Goal: Task Accomplishment & Management: Use online tool/utility

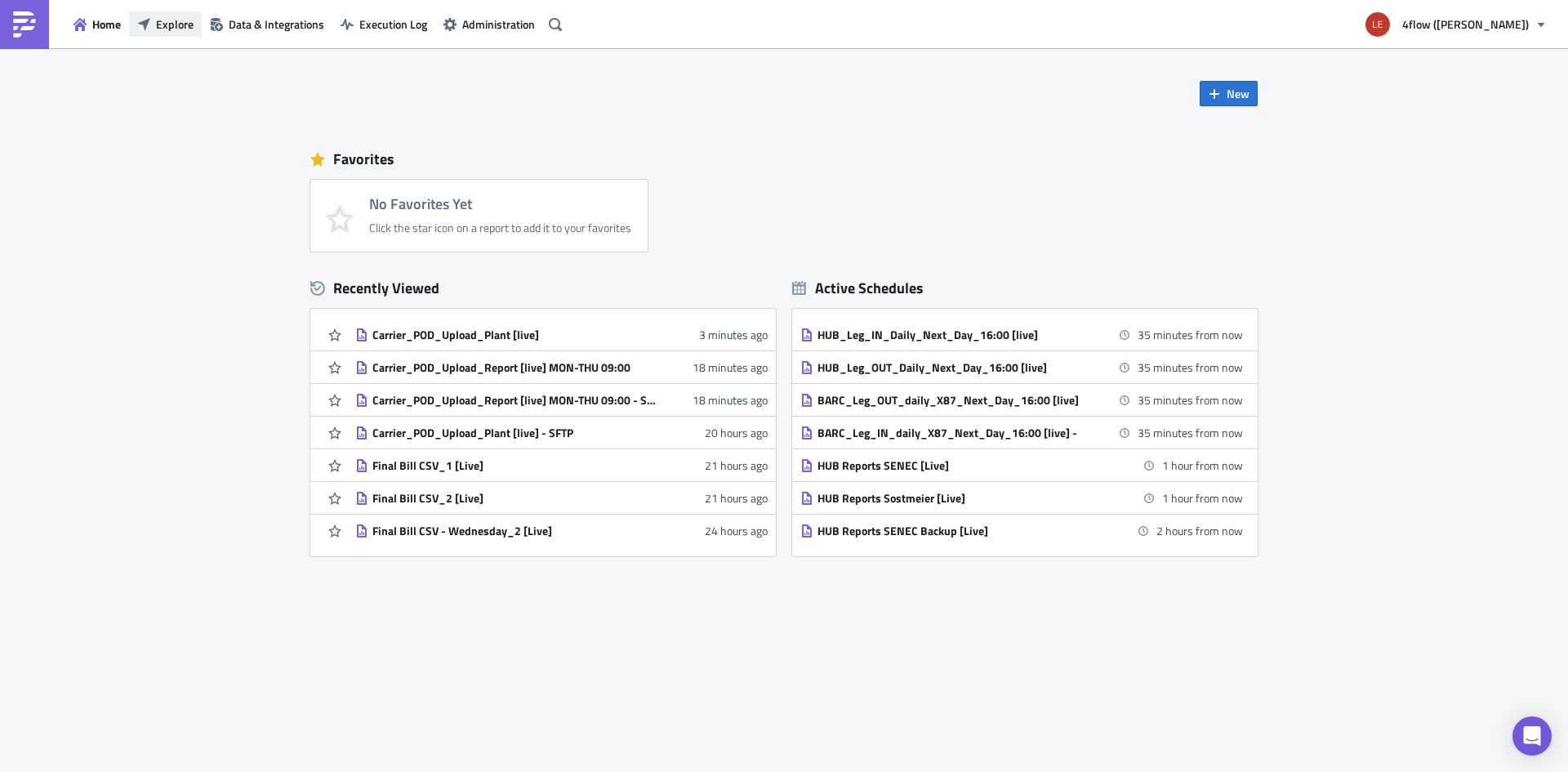
click at [155, 26] on button "Explore" at bounding box center [166, 25] width 73 height 26
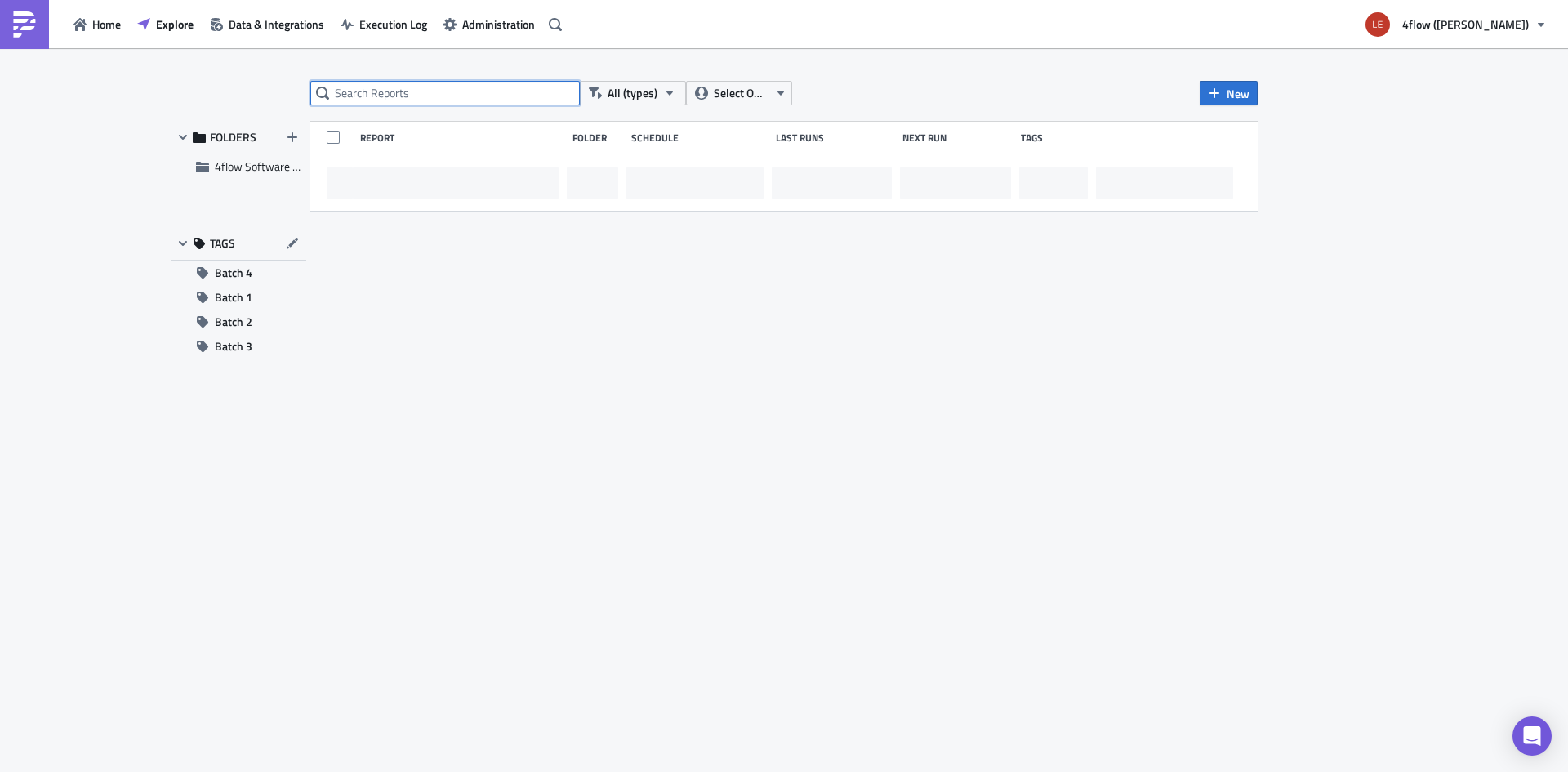
click at [452, 92] on input "text" at bounding box center [445, 93] width 270 height 25
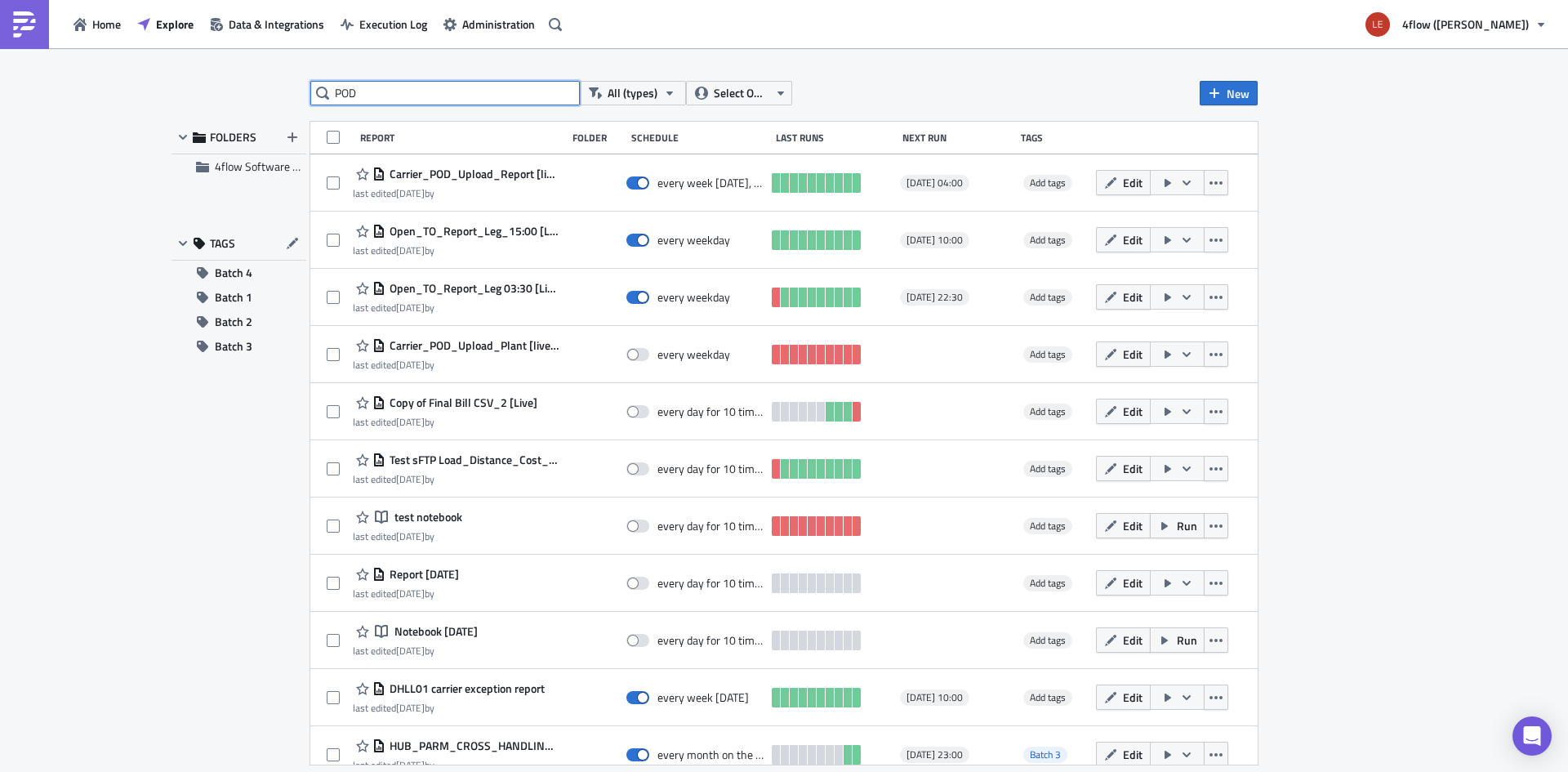
type input "POD"
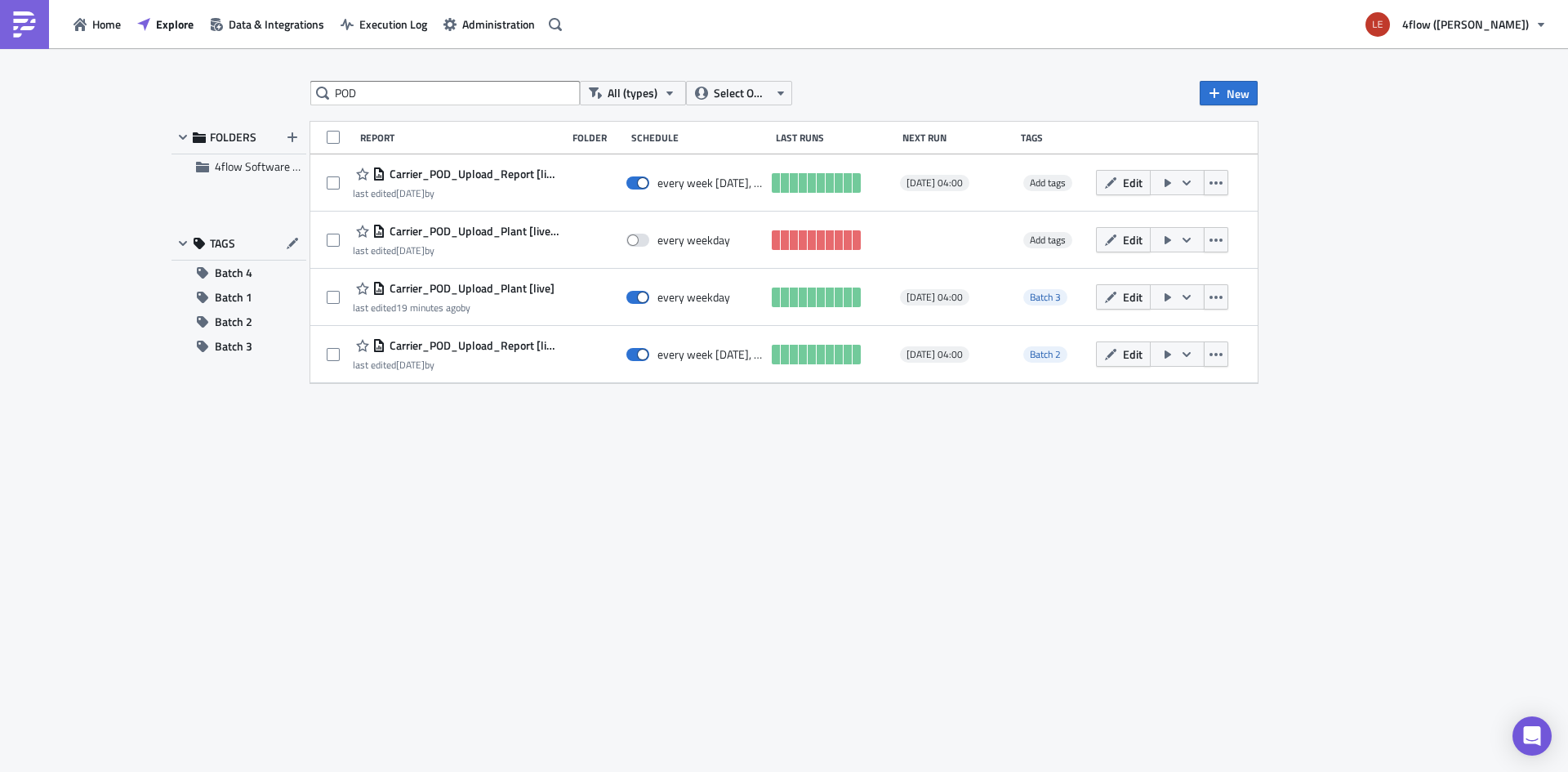
click at [436, 500] on div "POD All (types) Select Owner New FOLDERS 4flow Software KAM TAGS Batch 4 Batch …" at bounding box center [784, 411] width 980 height 661
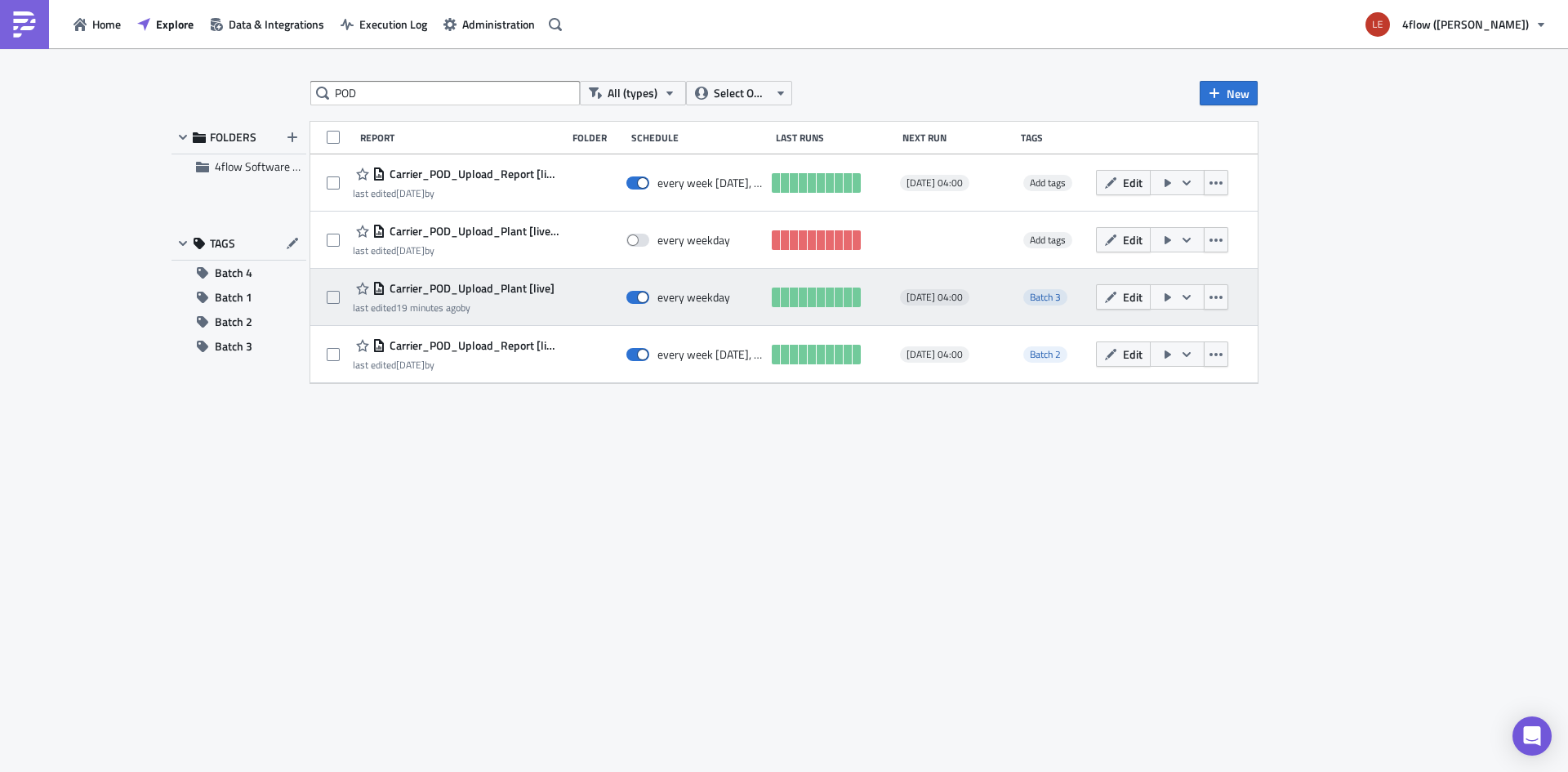
click at [511, 283] on span "Carrier_POD_Upload_Plant [live]" at bounding box center [469, 288] width 169 height 15
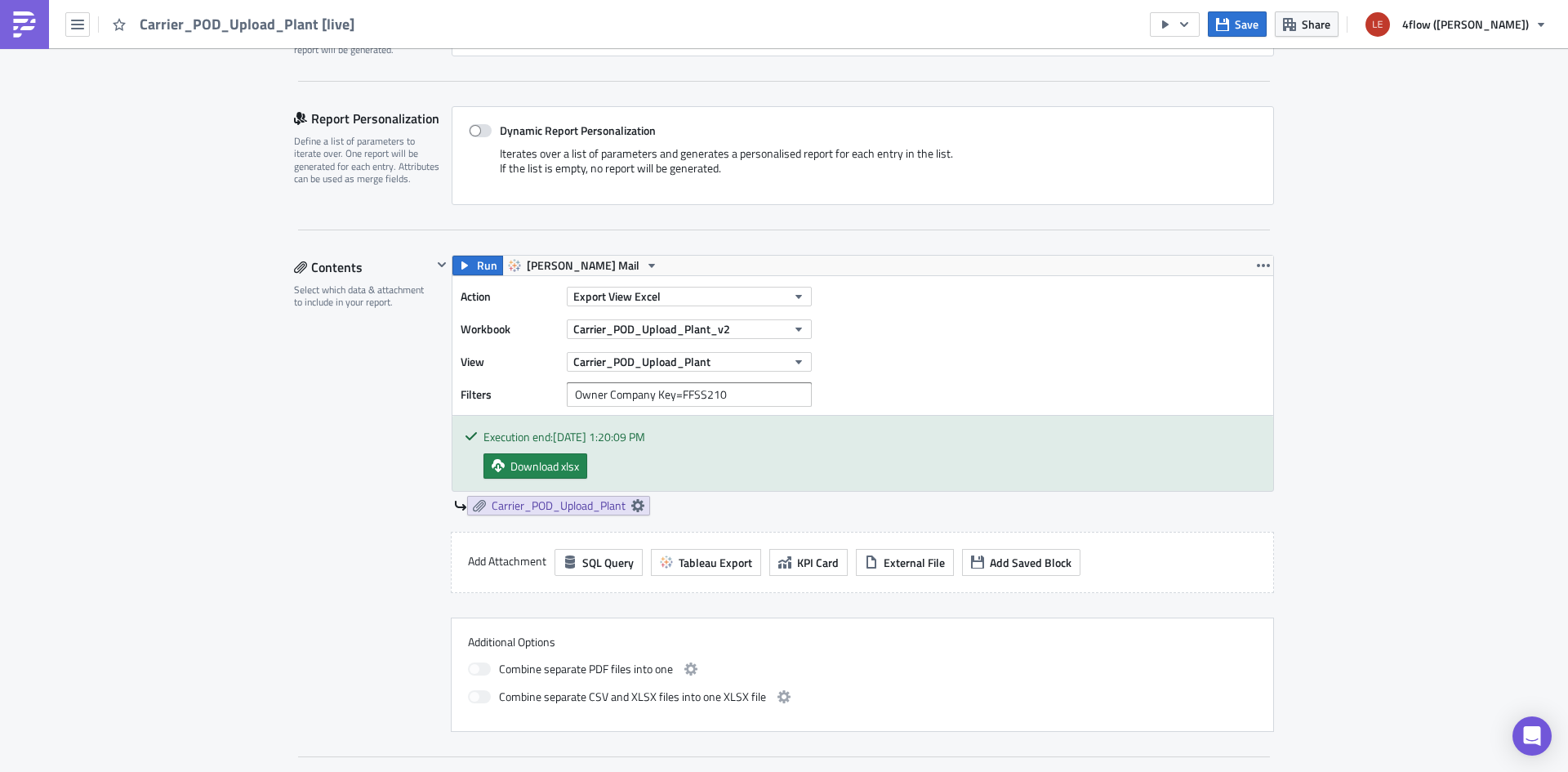
scroll to position [326, 0]
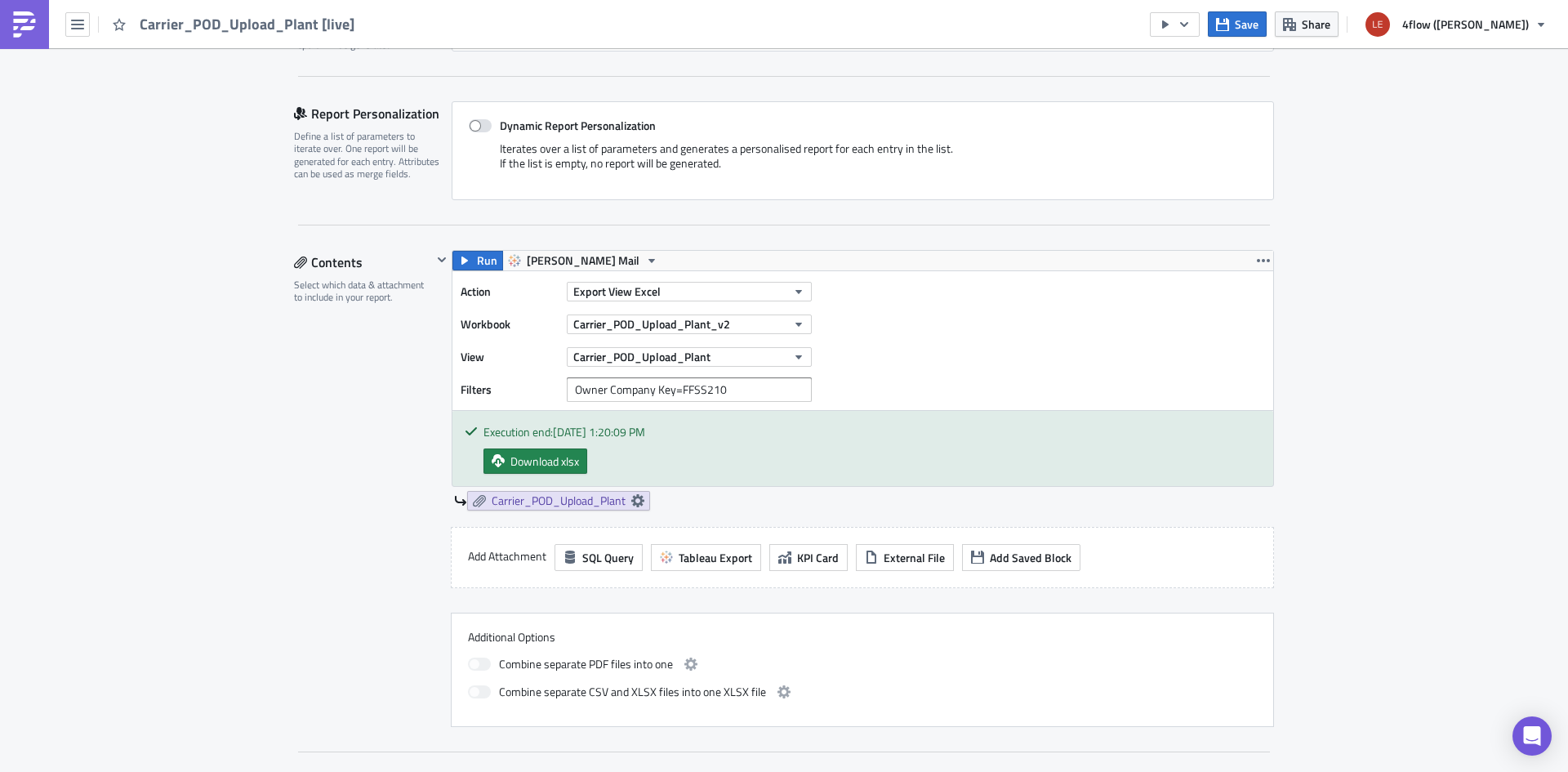
click at [220, 463] on div "Edit " Carrier_POD_Upload_Plant [live] " Settings Configure the basics of your …" at bounding box center [784, 759] width 1568 height 2077
click at [252, 522] on div "Edit " Carrier_POD_Upload_Plant [live] " Settings Configure the basics of your …" at bounding box center [784, 759] width 1568 height 2077
click at [632, 501] on icon at bounding box center [638, 500] width 13 height 13
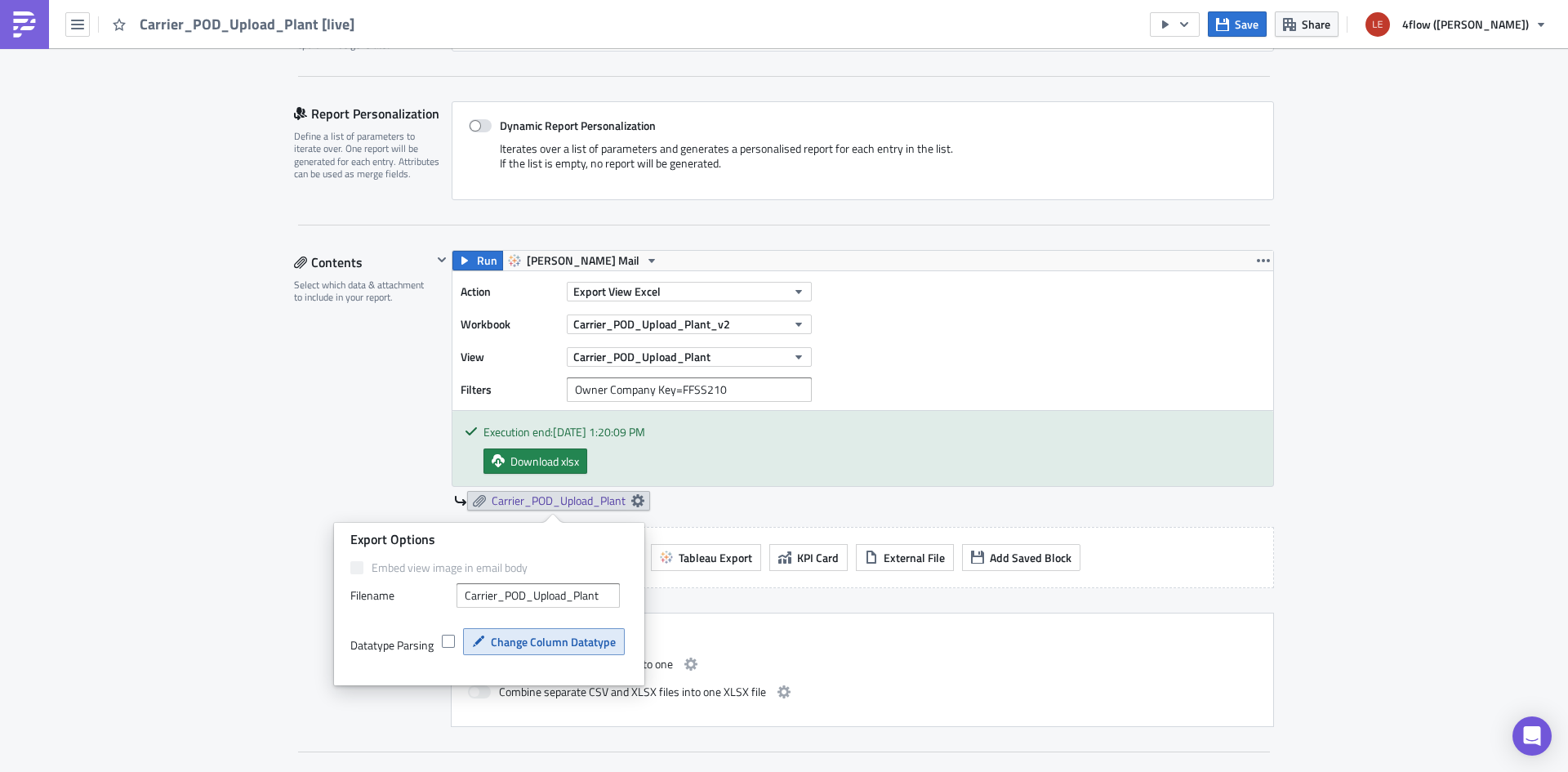
click at [511, 646] on span "Change Column Datatype" at bounding box center [553, 641] width 125 height 17
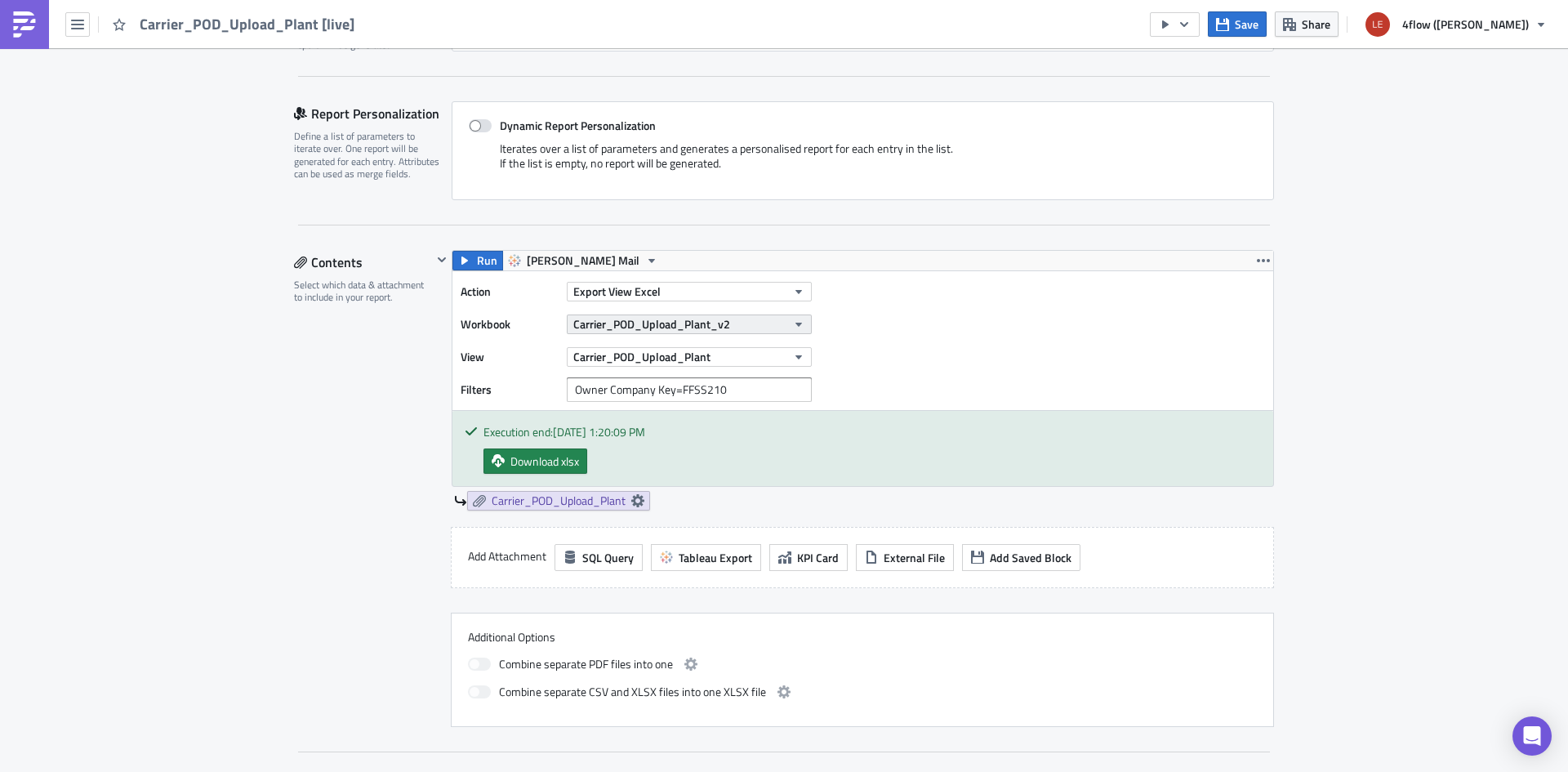
click at [792, 325] on icon "button" at bounding box center [799, 324] width 13 height 13
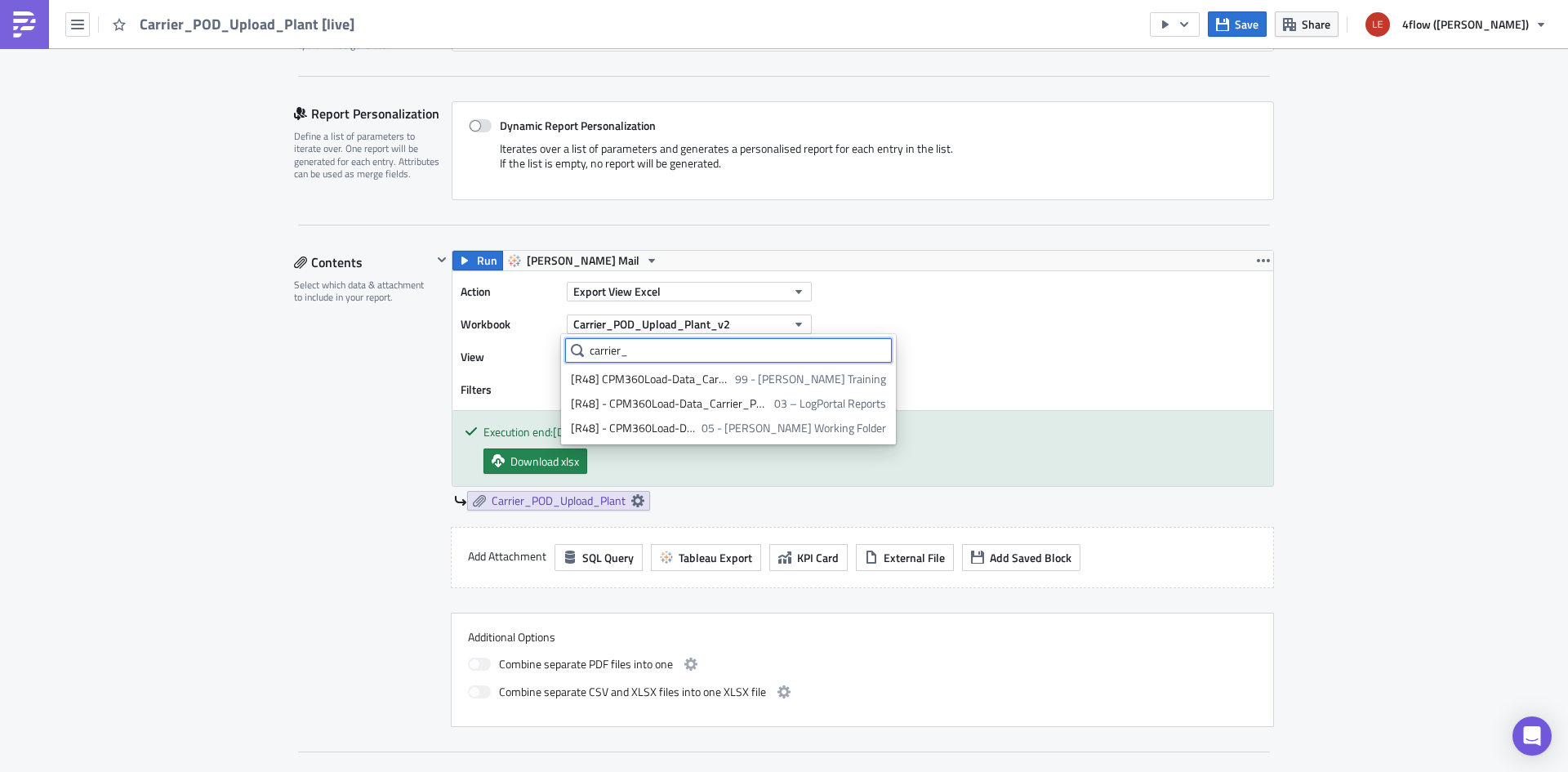
scroll to position [0, 0]
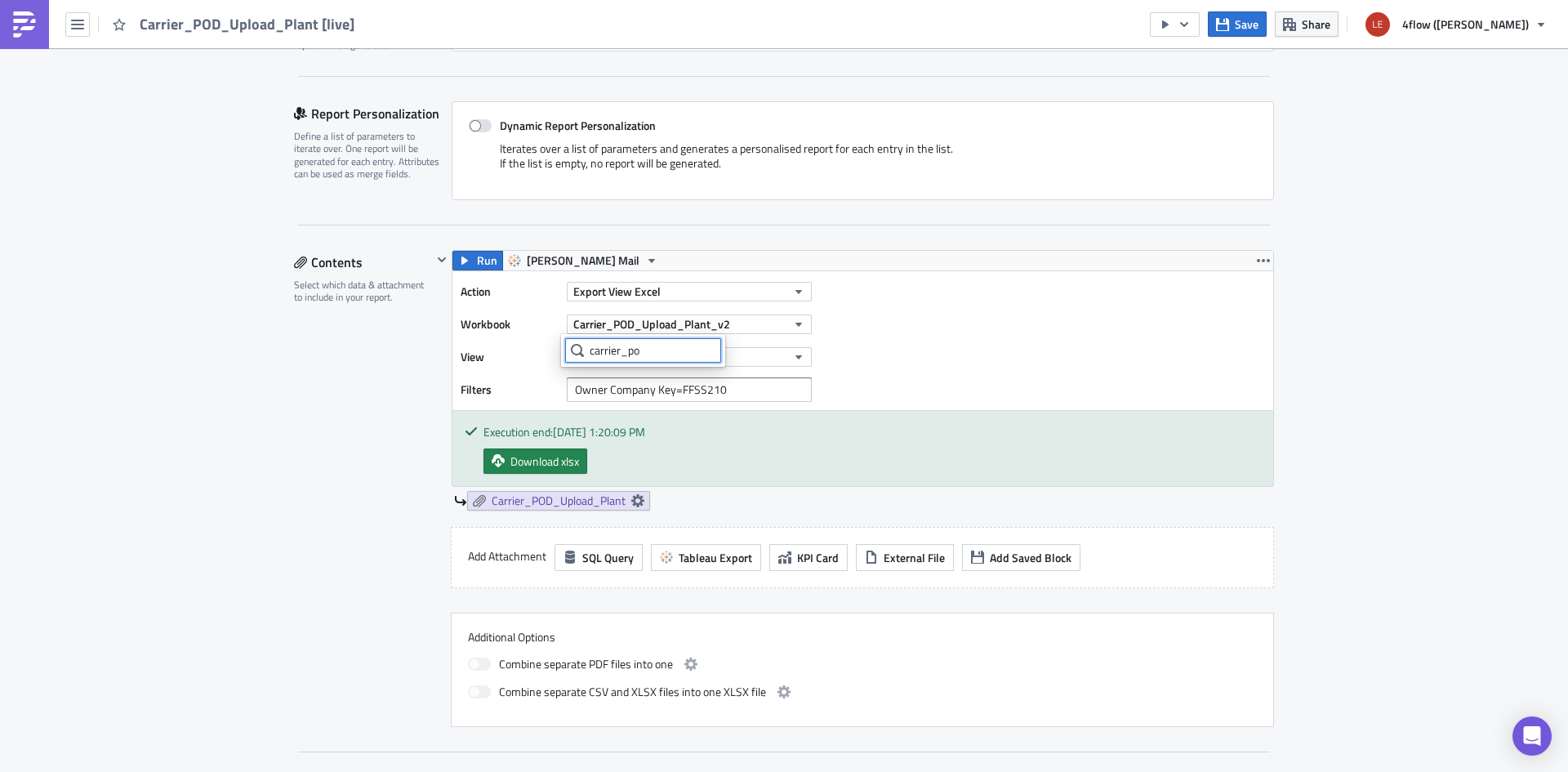
type input "carrier_pod"
click at [286, 529] on div "Edit " Carrier_POD_Upload_Plant [live] " Settings Configure the basics of your …" at bounding box center [784, 759] width 1013 height 2077
click at [643, 505] on link "Carrier_POD_Upload_Plant" at bounding box center [559, 501] width 183 height 20
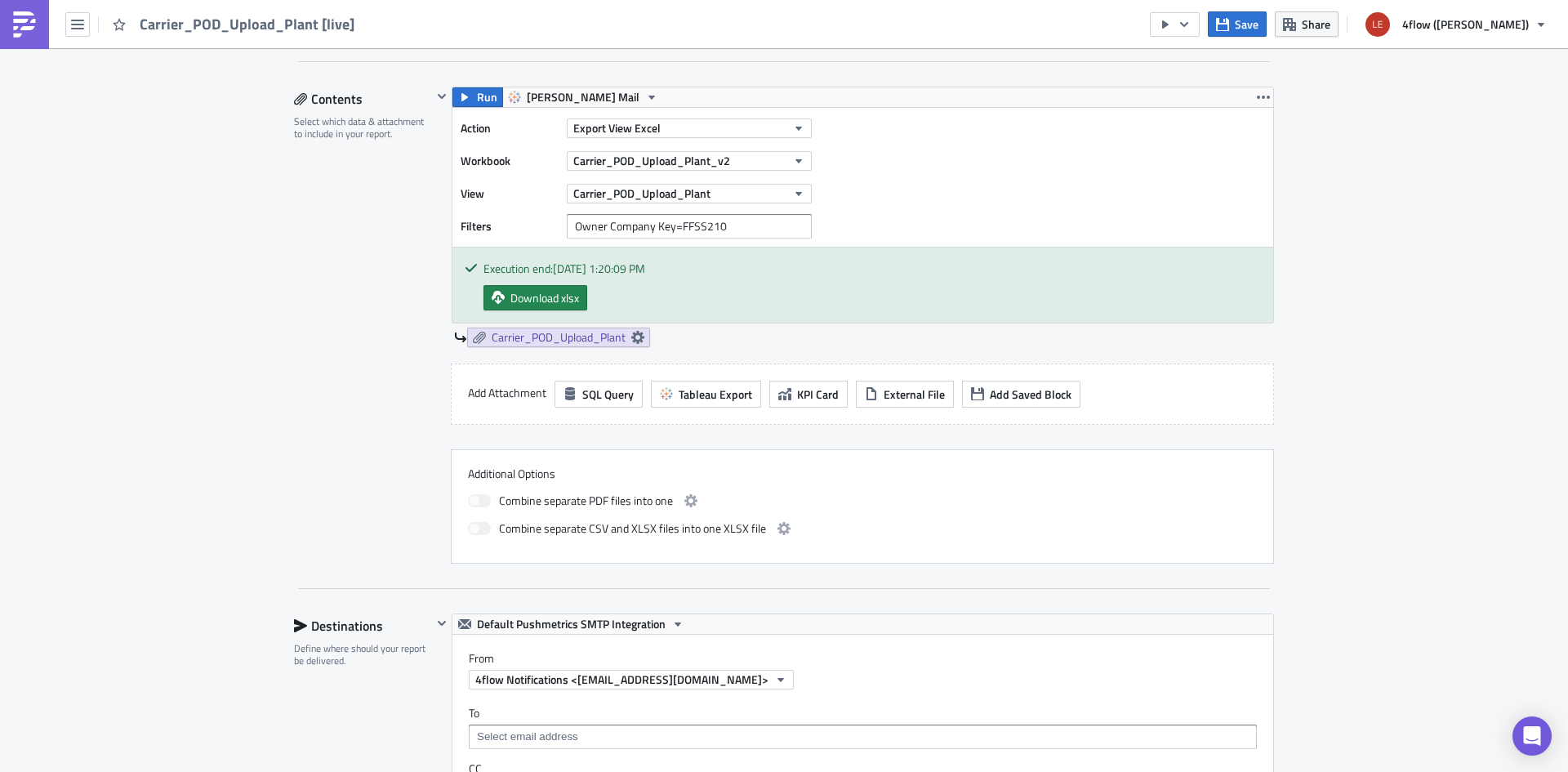
click at [305, 506] on div "Contents Select which data & attachment to include in your report." at bounding box center [363, 324] width 138 height 477
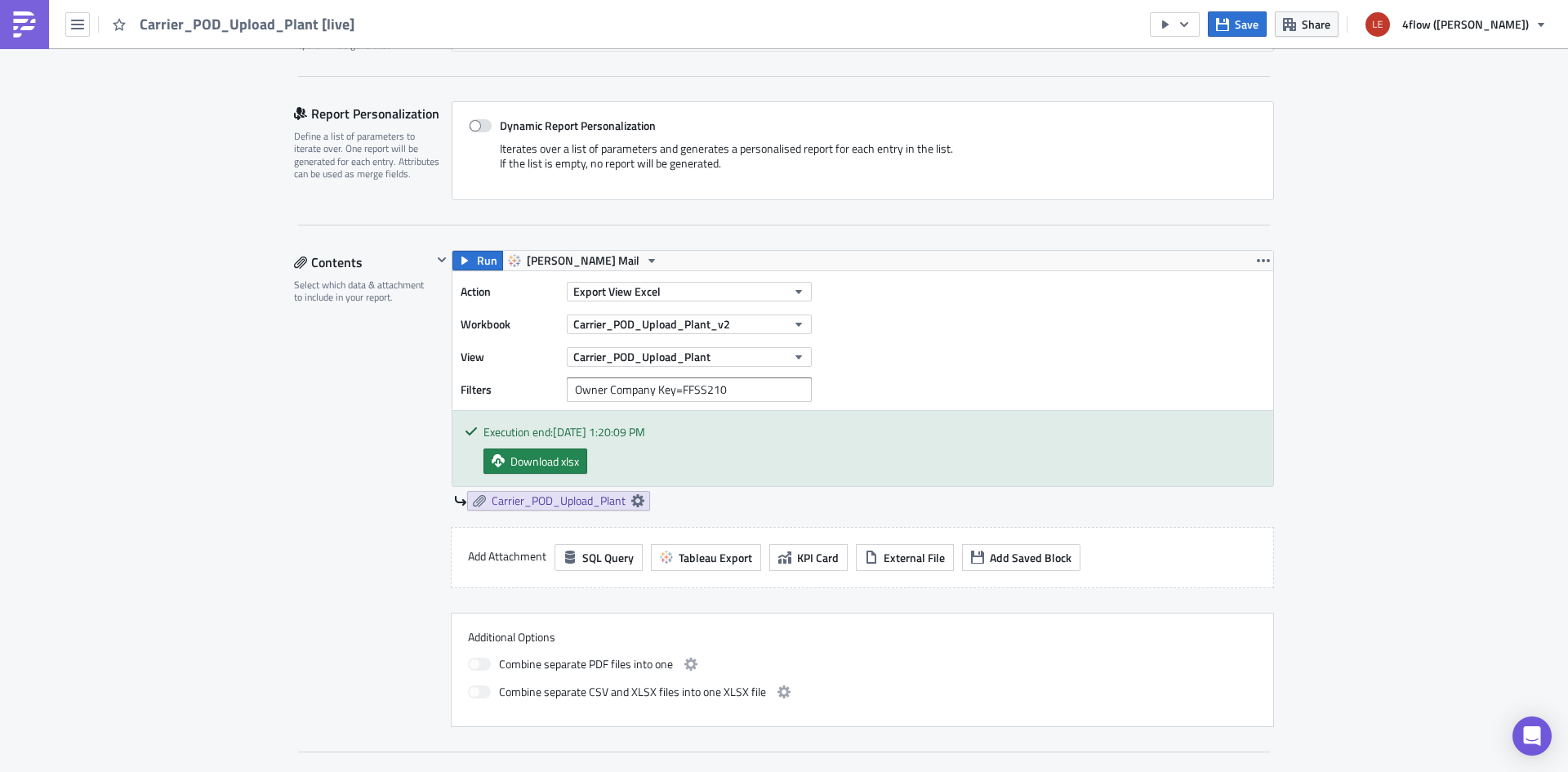
click at [381, 496] on div "Contents Select which data & attachment to include in your report." at bounding box center [363, 488] width 138 height 477
click at [632, 499] on icon at bounding box center [638, 500] width 13 height 13
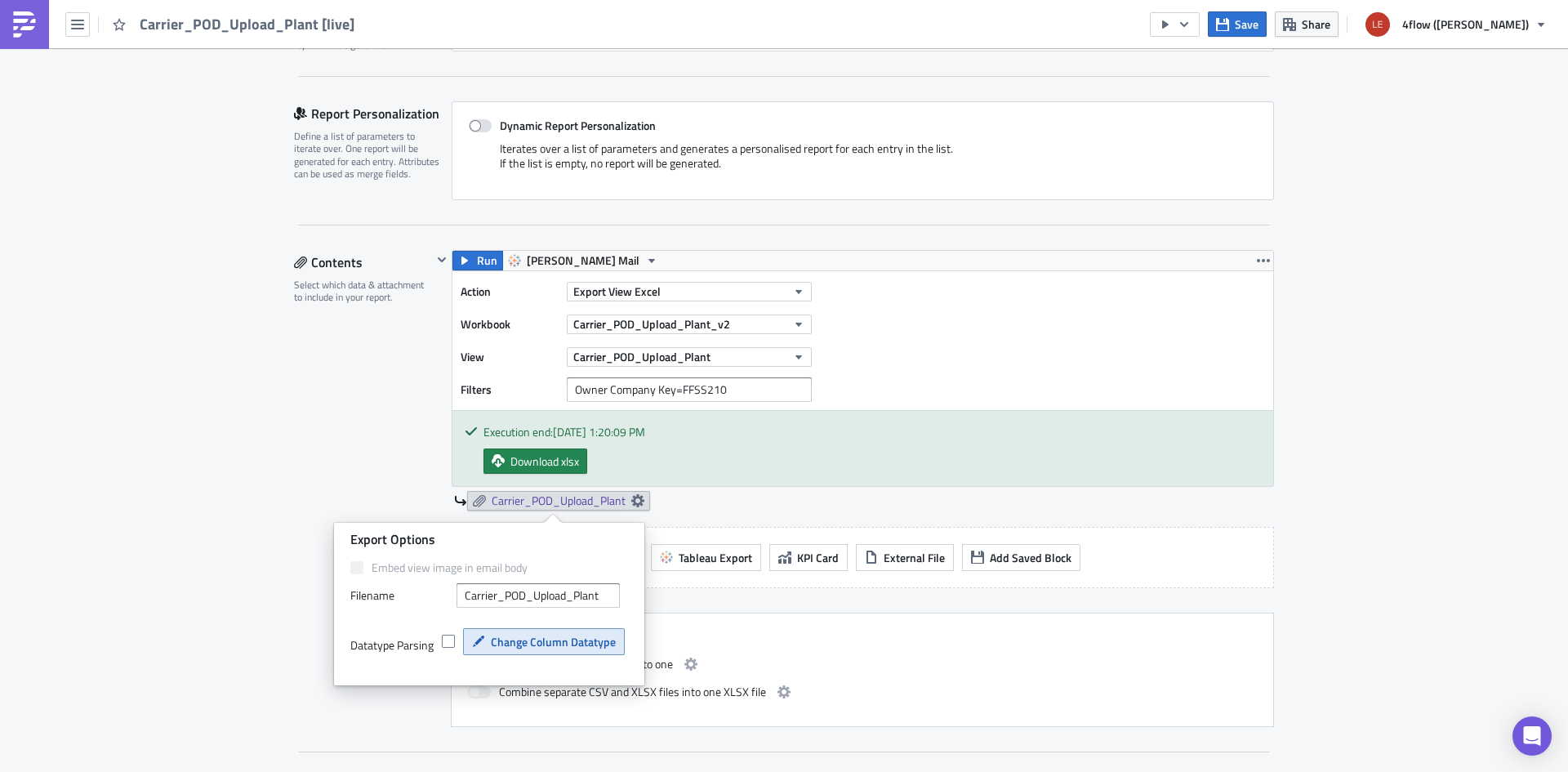
click at [550, 649] on span "Change Column Datatype" at bounding box center [553, 641] width 125 height 17
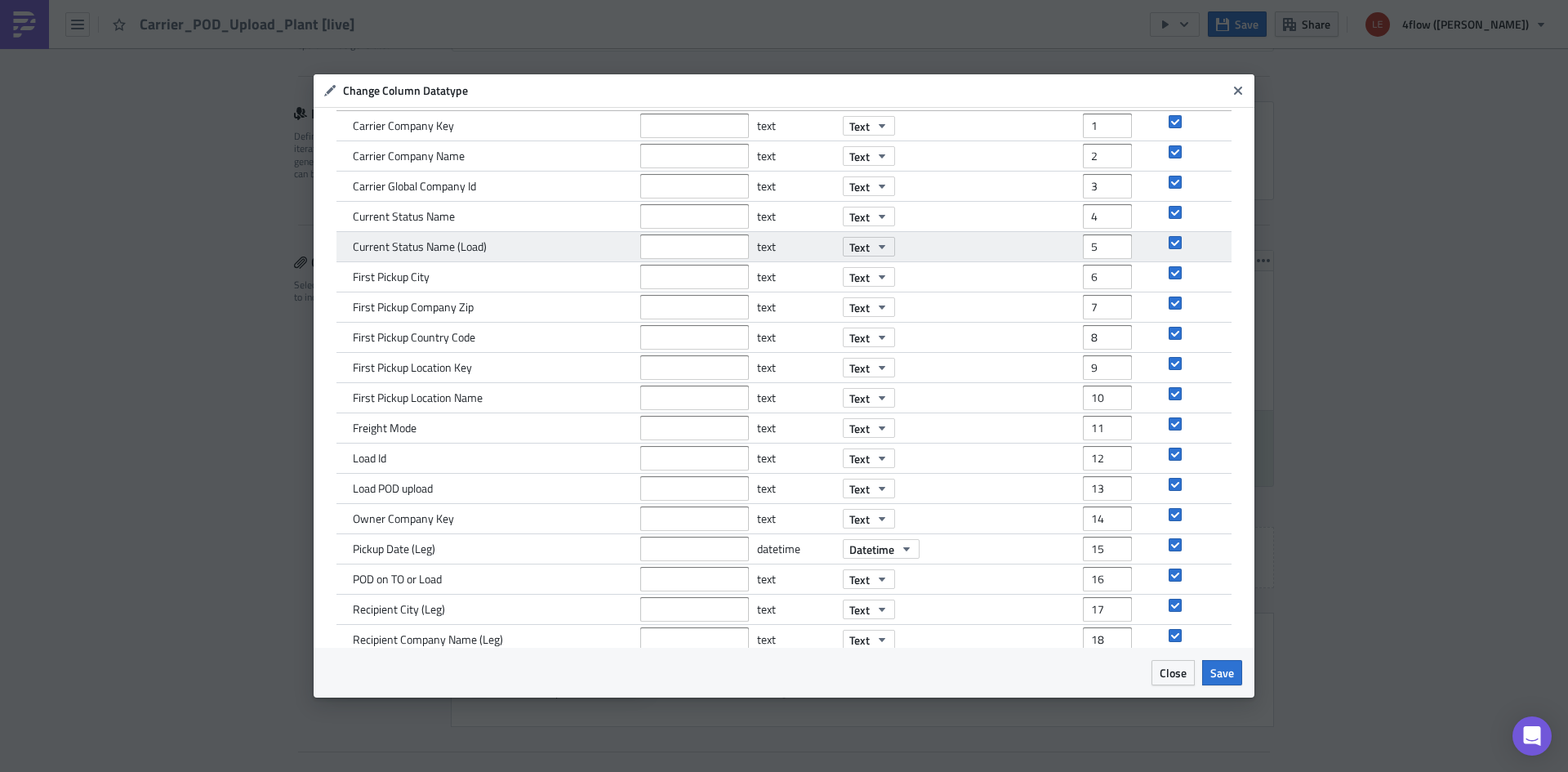
scroll to position [0, 0]
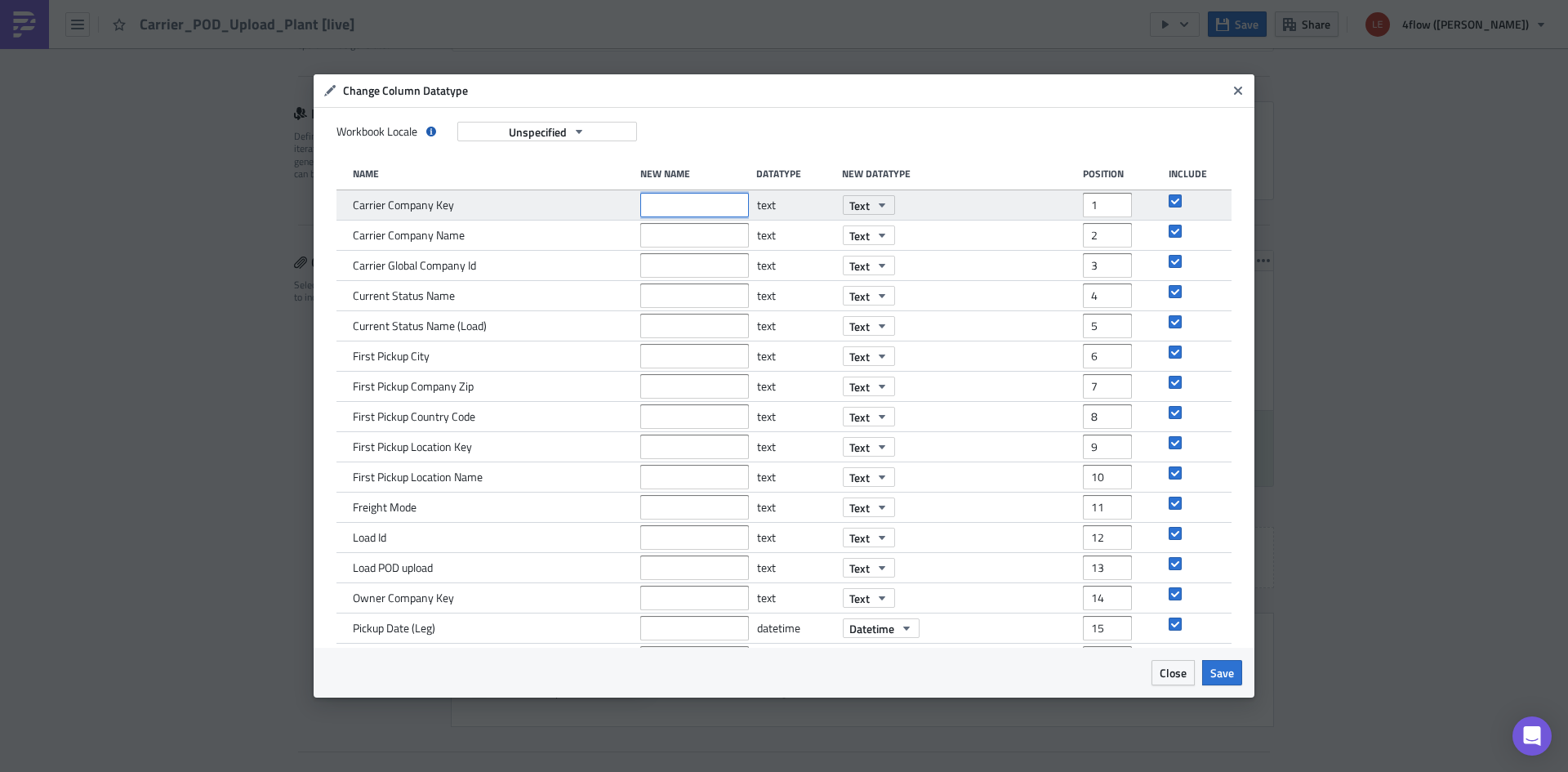
click at [653, 211] on input "text" at bounding box center [694, 204] width 108 height 25
click at [701, 197] on input "text" at bounding box center [694, 204] width 108 height 25
click at [688, 204] on input "text" at bounding box center [694, 204] width 108 height 25
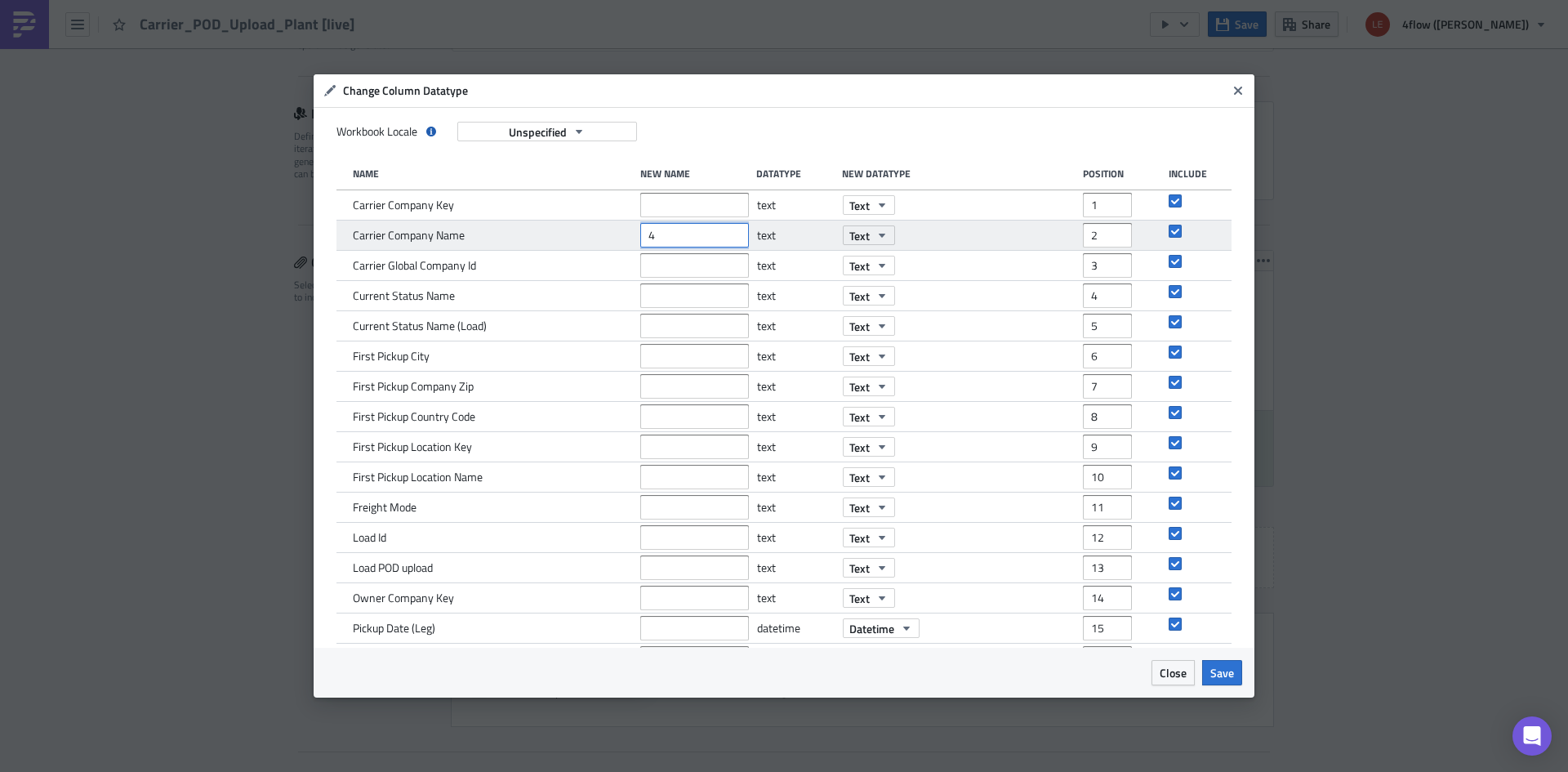
type input "4"
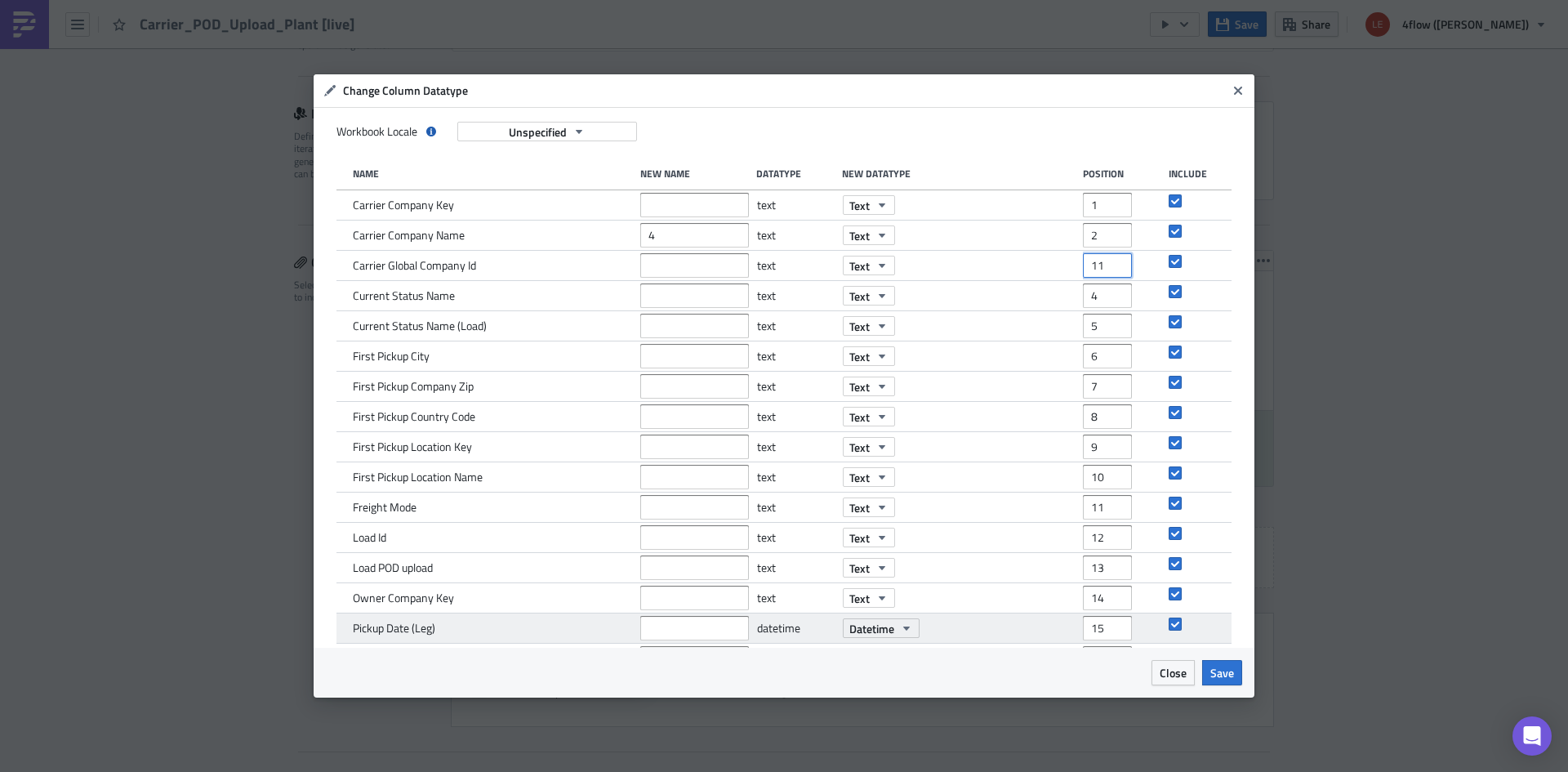
type input "11"
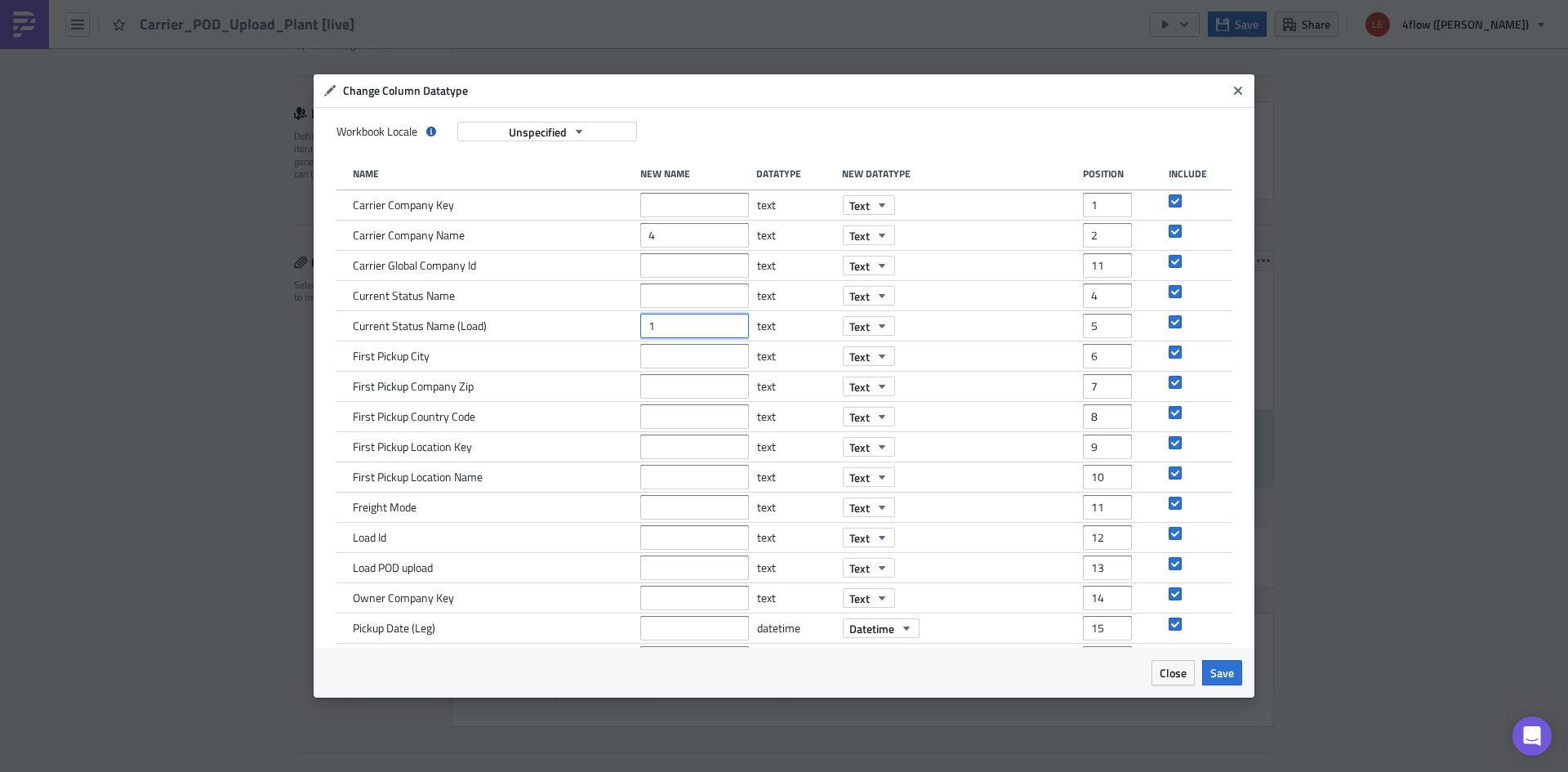
type input "1"
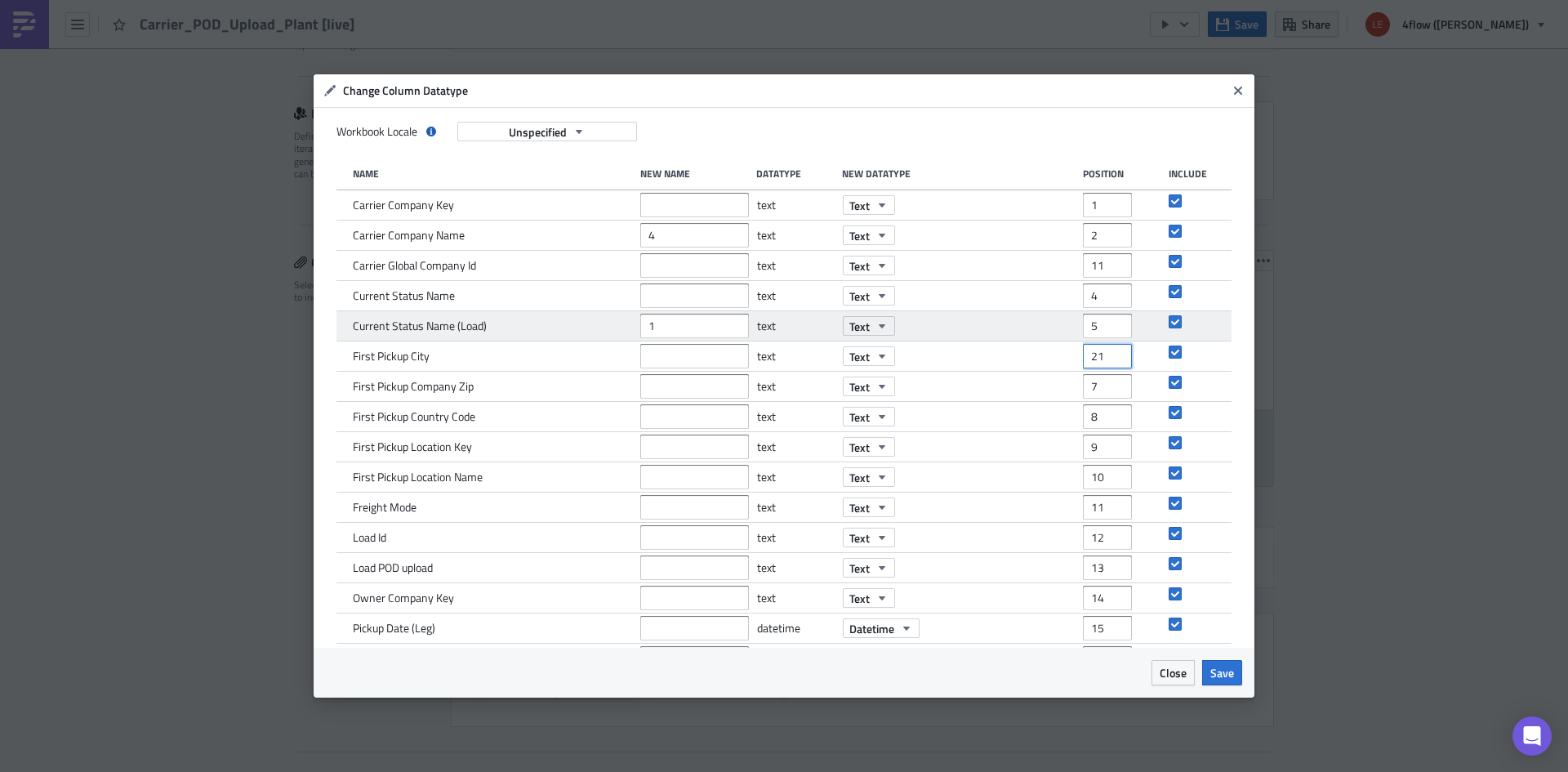
type input "21"
type input "20"
type input "28"
type input "26"
type input "8"
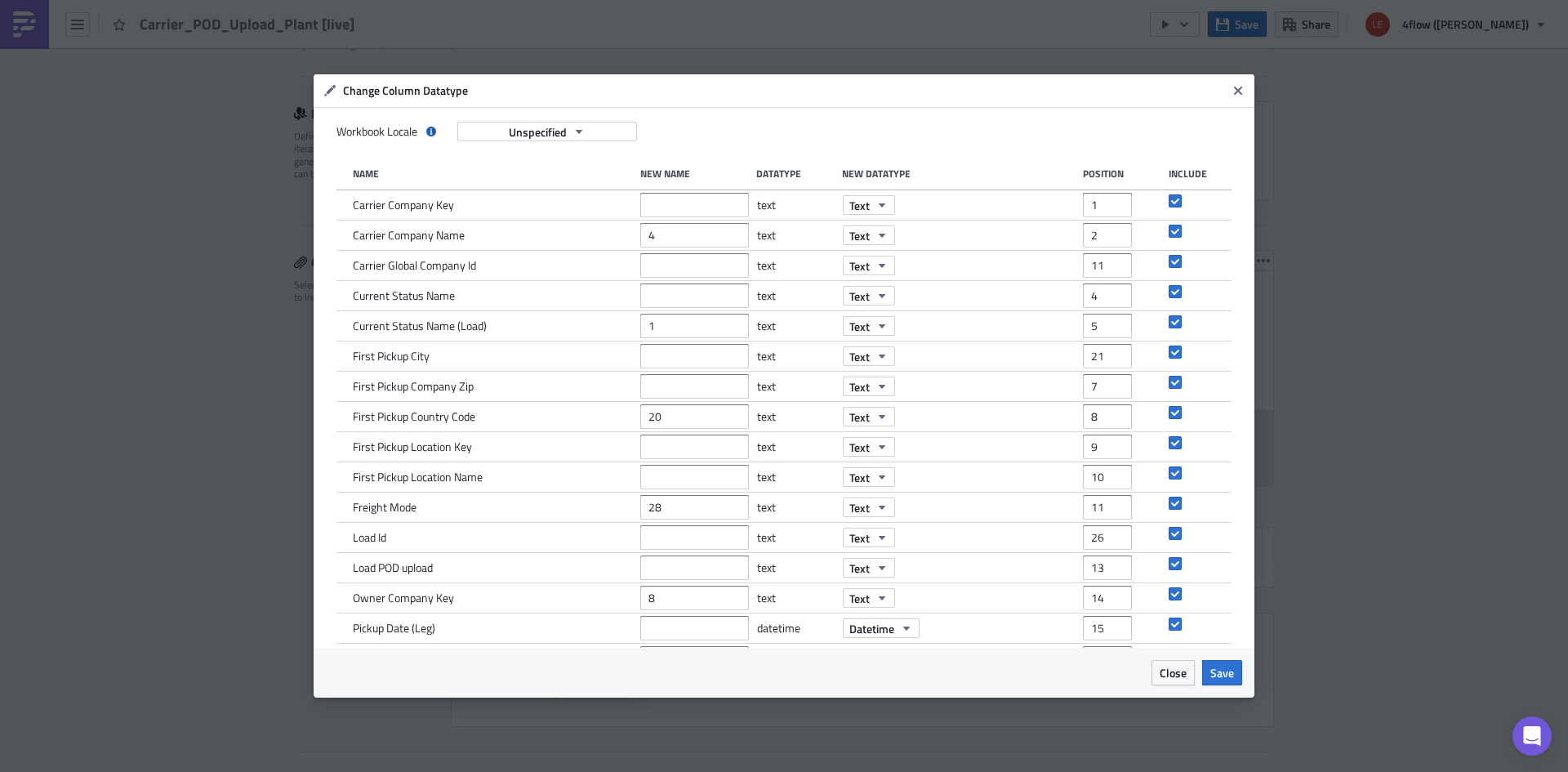
click at [1167, 680] on button "Close" at bounding box center [1172, 673] width 43 height 26
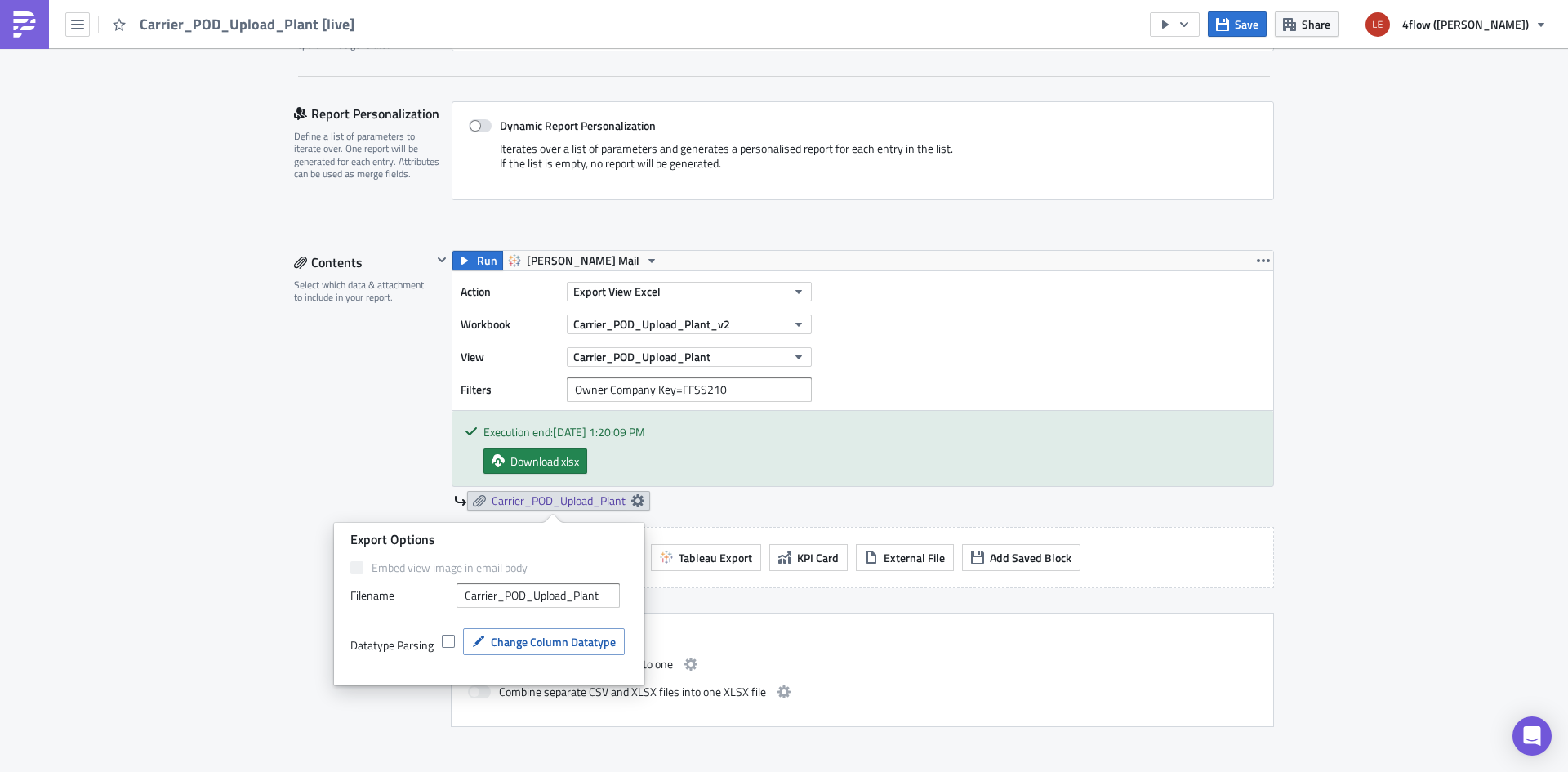
click at [192, 534] on div "Edit " Carrier_POD_Upload_Plant [live] " Settings Configure the basics of your …" at bounding box center [784, 759] width 1568 height 2077
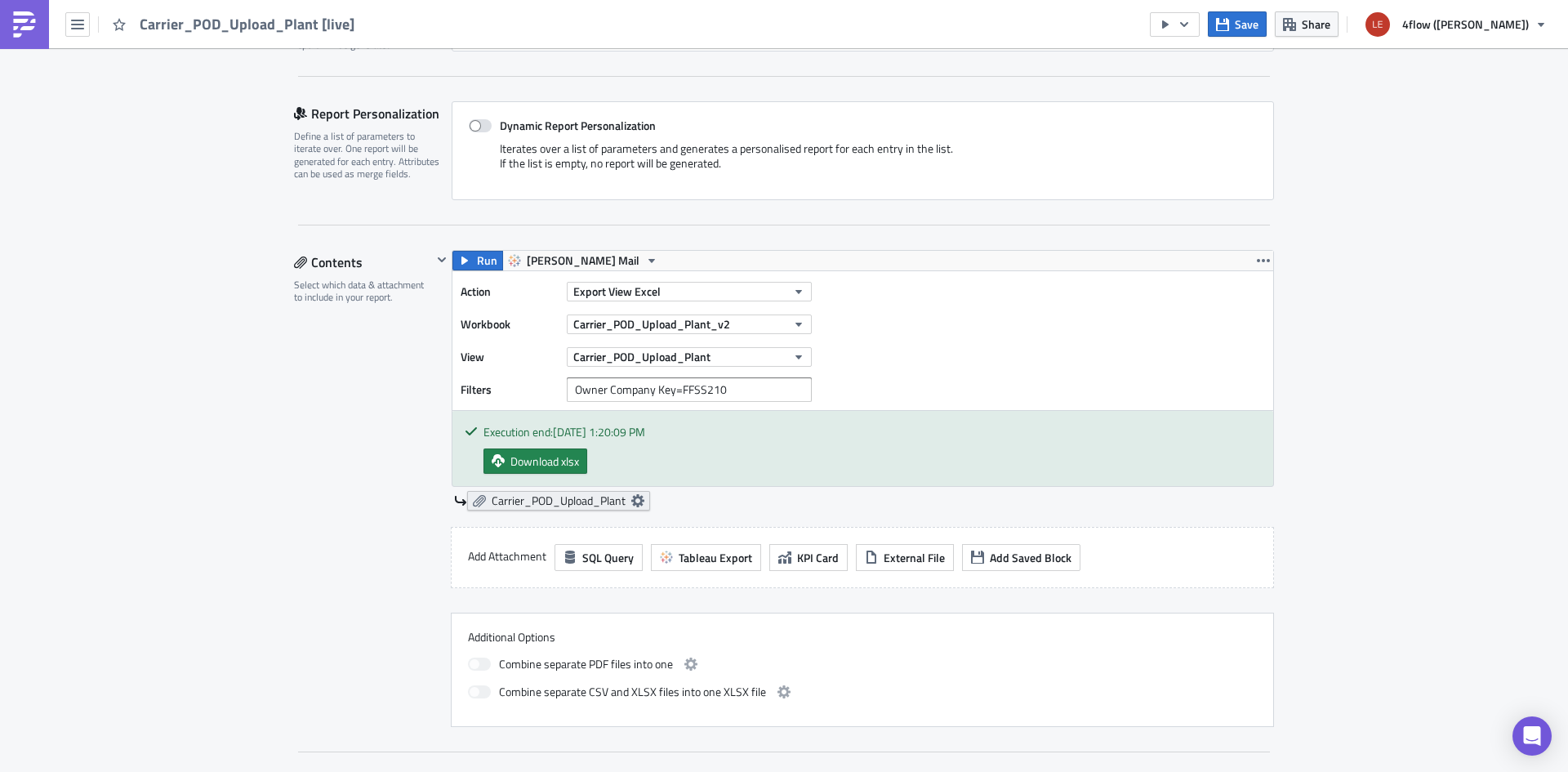
click at [635, 499] on icon at bounding box center [638, 500] width 13 height 13
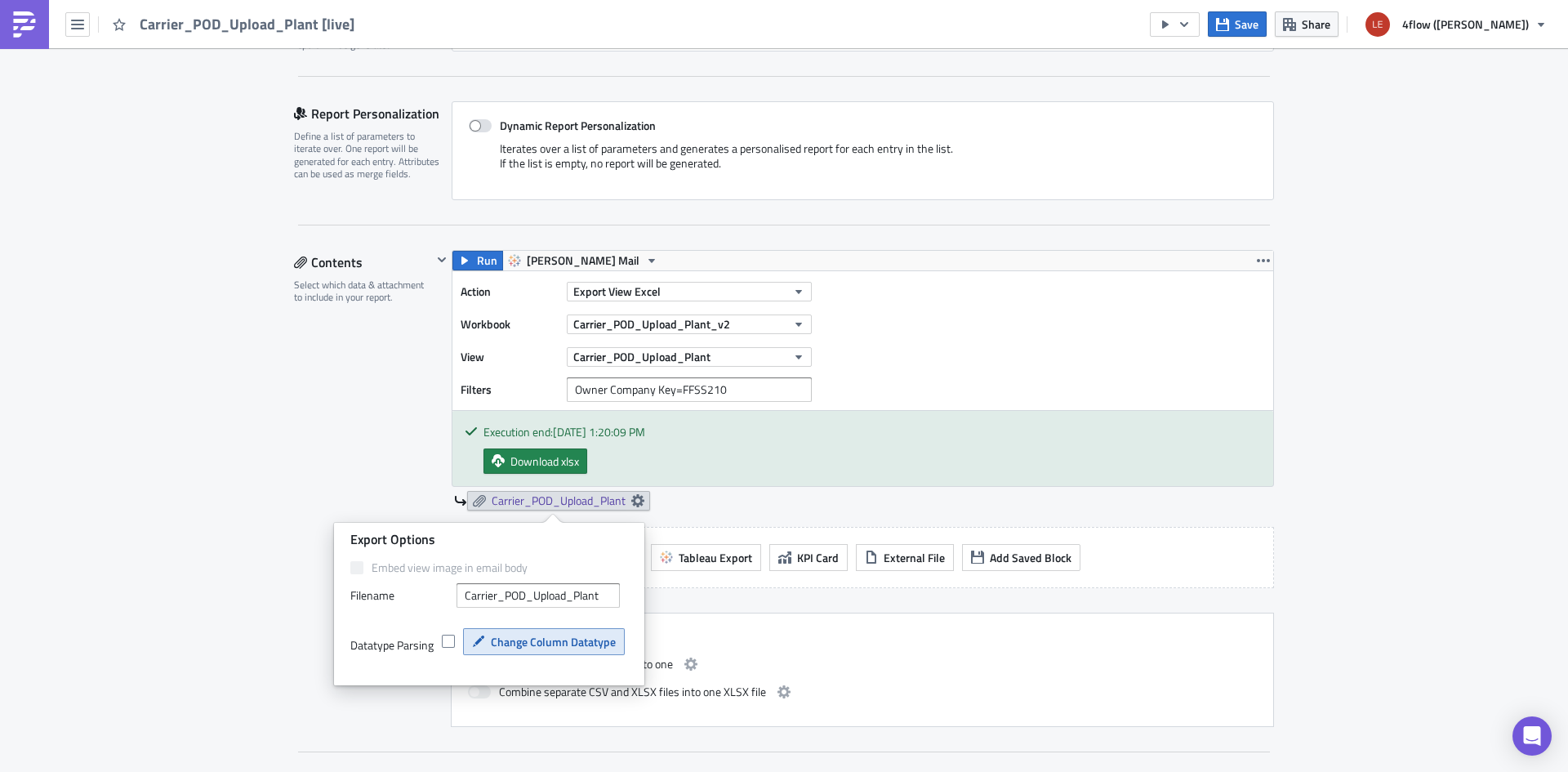
click at [594, 643] on span "Change Column Datatype" at bounding box center [553, 641] width 125 height 17
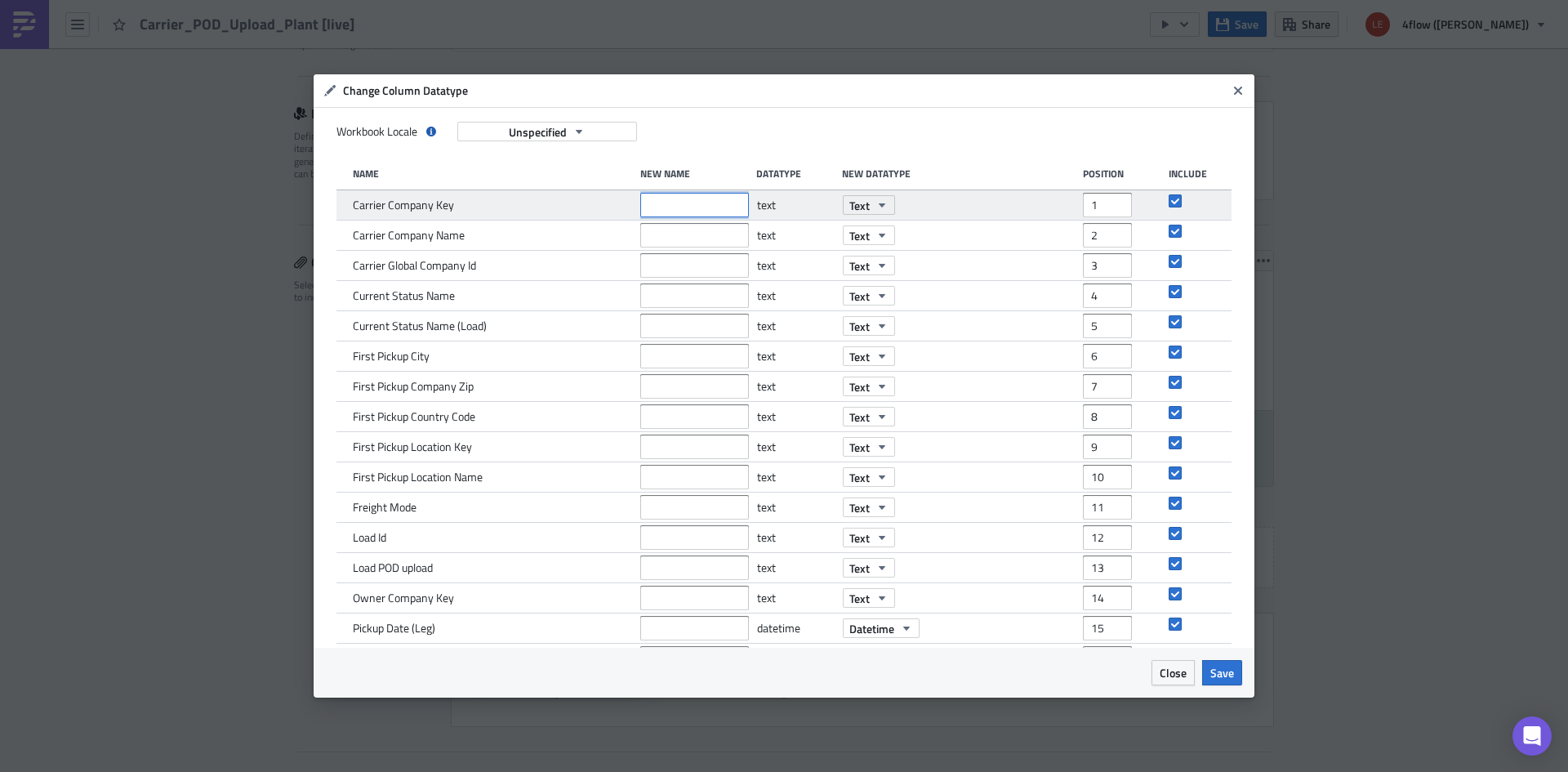
click at [687, 201] on input "text" at bounding box center [694, 204] width 108 height 25
click at [688, 213] on input "text" at bounding box center [694, 204] width 108 height 25
click at [687, 211] on input "text" at bounding box center [694, 204] width 108 height 25
click at [1099, 199] on input "1" at bounding box center [1108, 204] width 49 height 25
click at [693, 212] on input "text" at bounding box center [694, 204] width 108 height 25
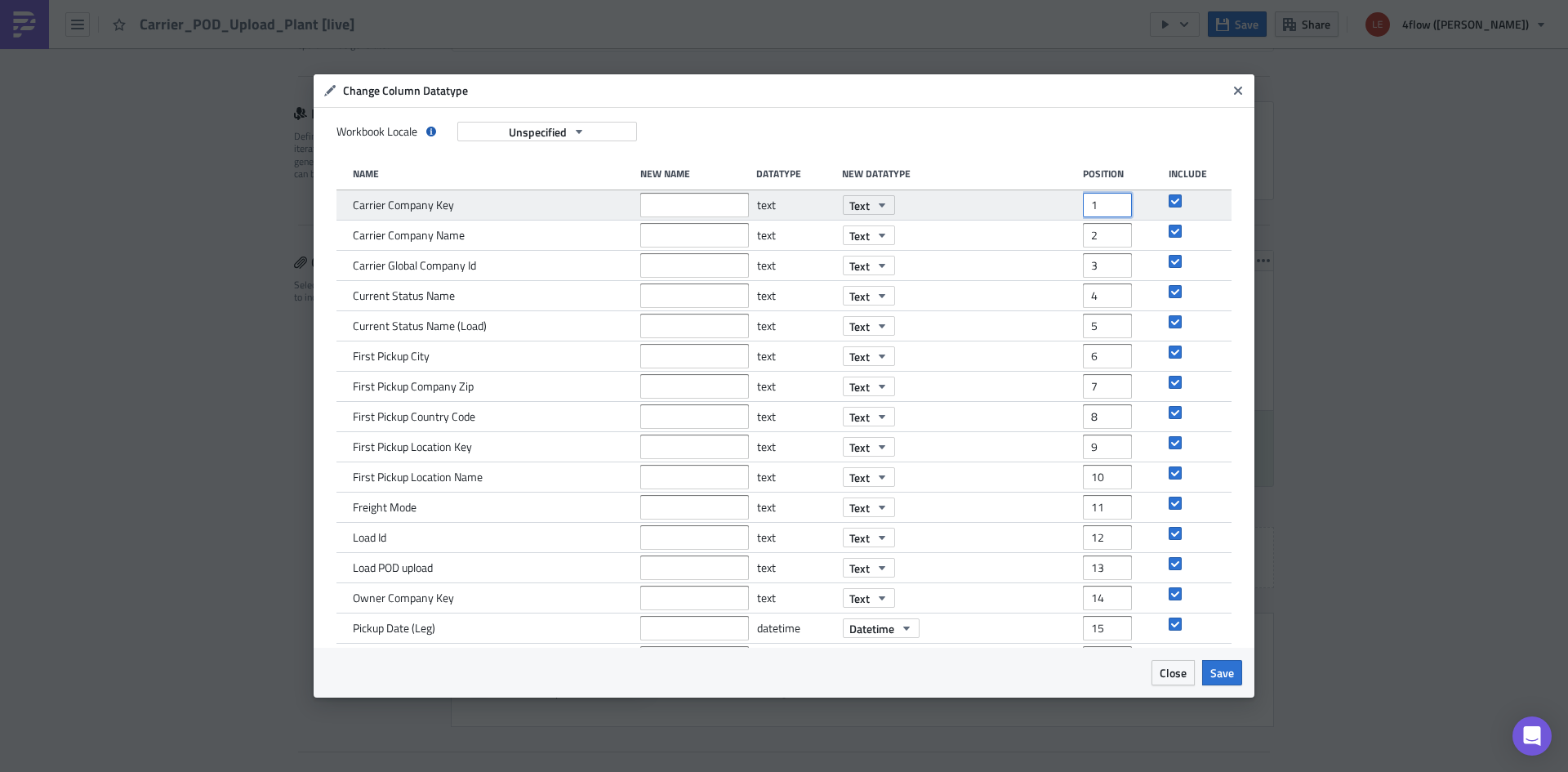
click at [1107, 213] on input "1" at bounding box center [1108, 204] width 49 height 25
click at [1088, 201] on input "1" at bounding box center [1108, 204] width 49 height 25
drag, startPoint x: 1080, startPoint y: 205, endPoint x: 1092, endPoint y: 205, distance: 12.0
click at [1091, 205] on input "1" at bounding box center [1108, 204] width 49 height 25
click at [696, 211] on input "text" at bounding box center [694, 204] width 108 height 25
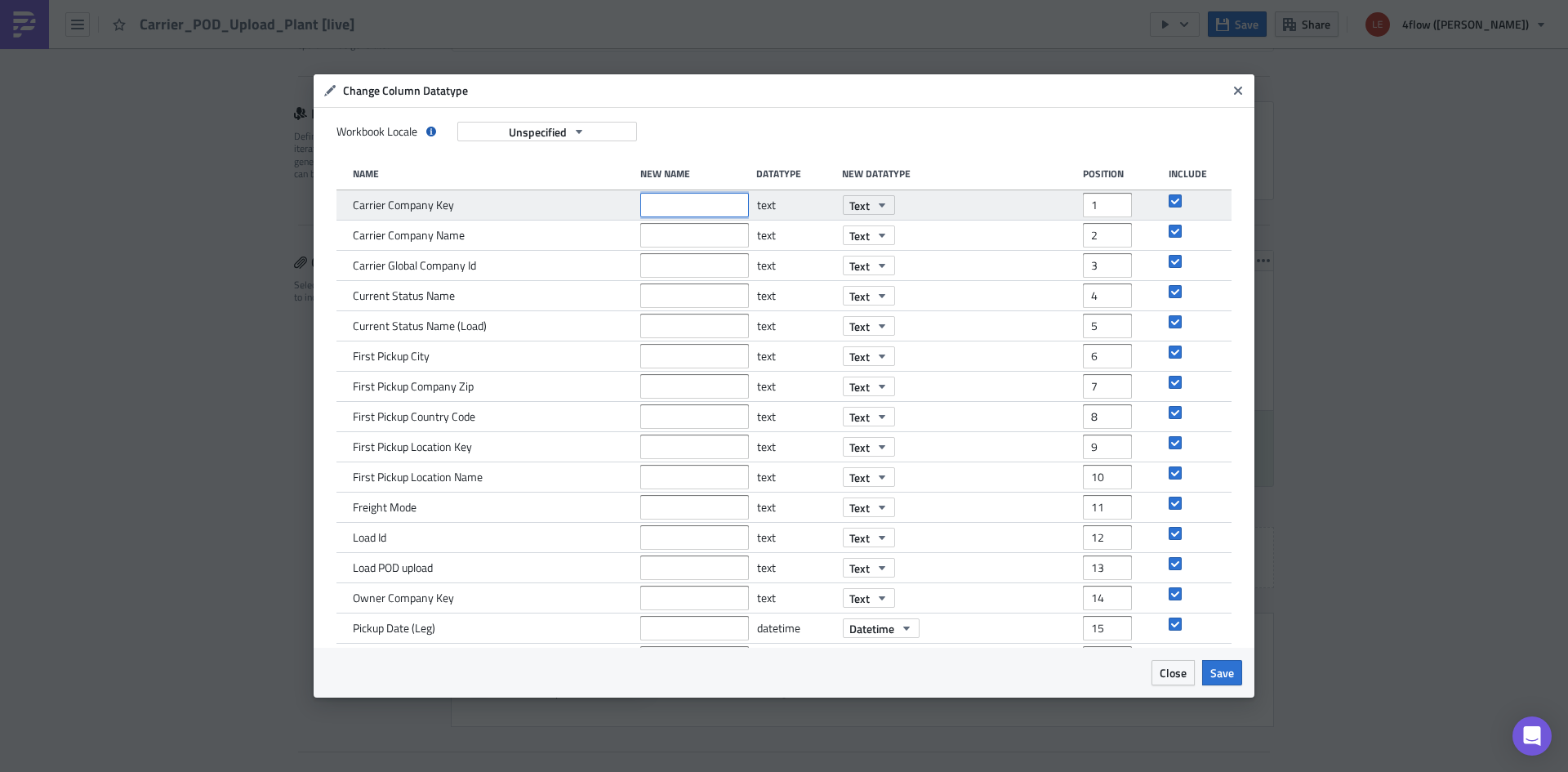
click at [698, 211] on input "text" at bounding box center [694, 204] width 108 height 25
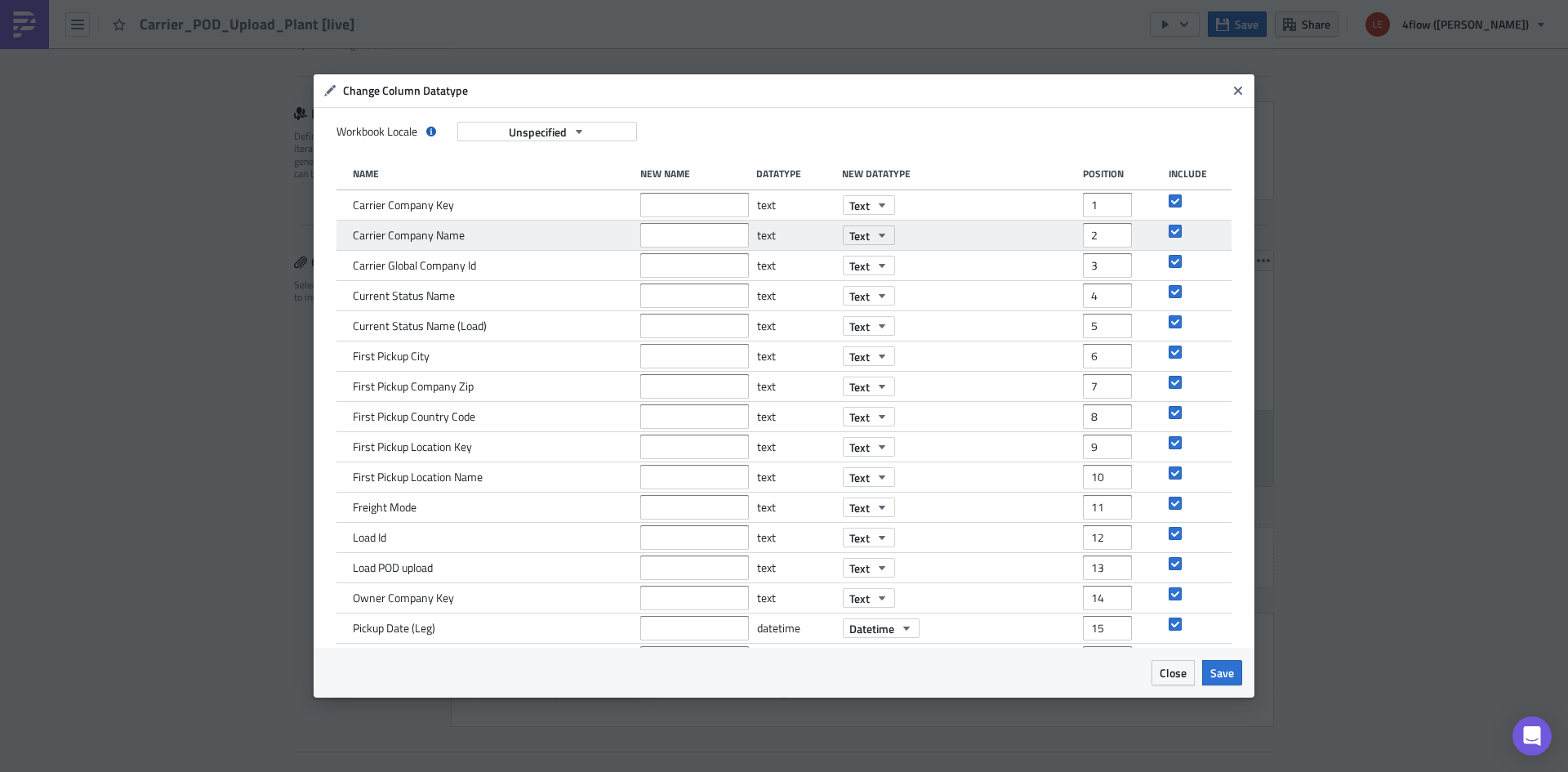
click at [508, 231] on div "Carrier Company Name" at bounding box center [492, 235] width 279 height 29
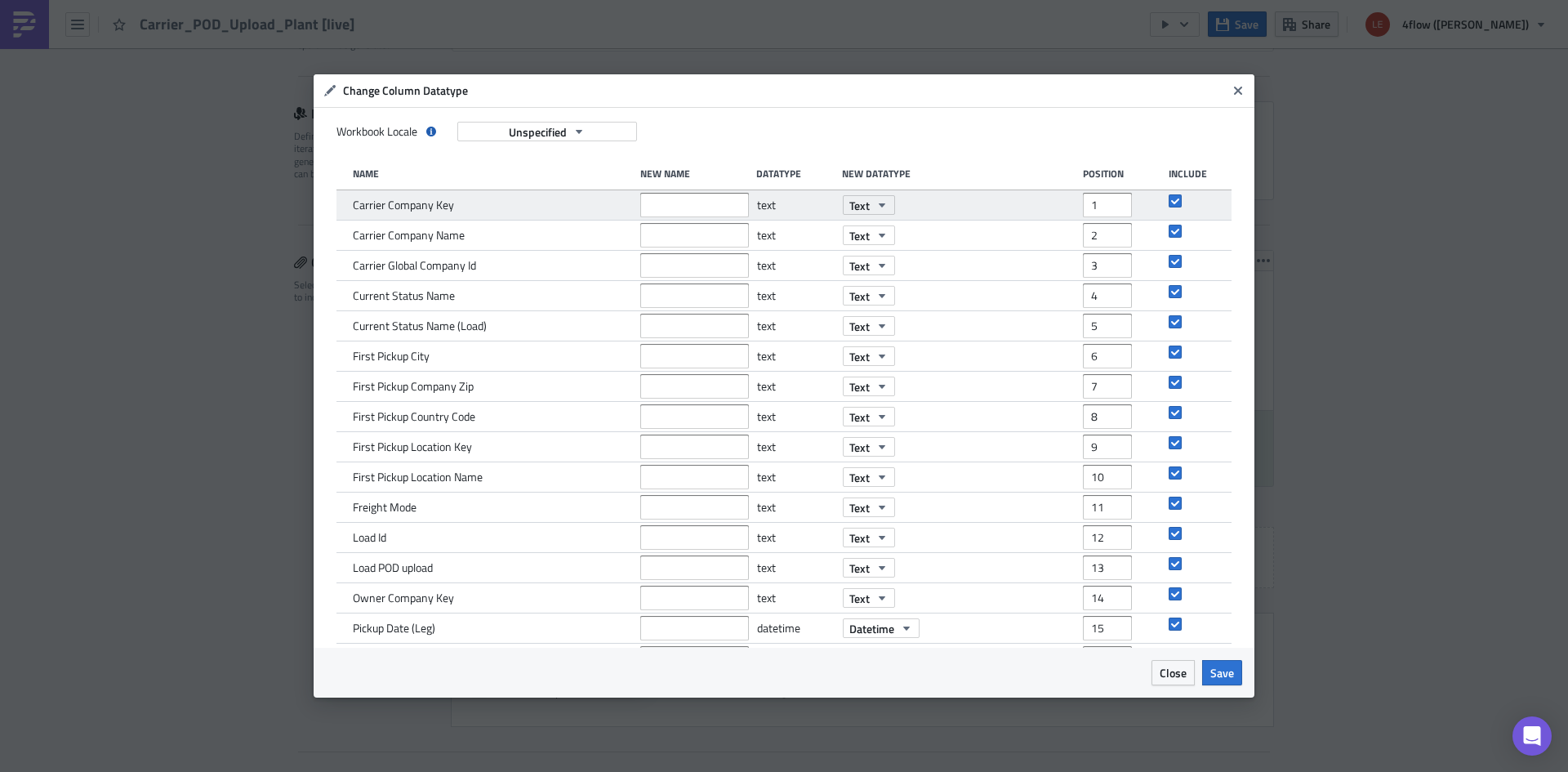
click at [428, 211] on span "Carrier Company Key" at bounding box center [403, 205] width 101 height 15
click at [687, 202] on input "text" at bounding box center [694, 204] width 108 height 25
click at [1186, 674] on span "Close" at bounding box center [1173, 672] width 27 height 17
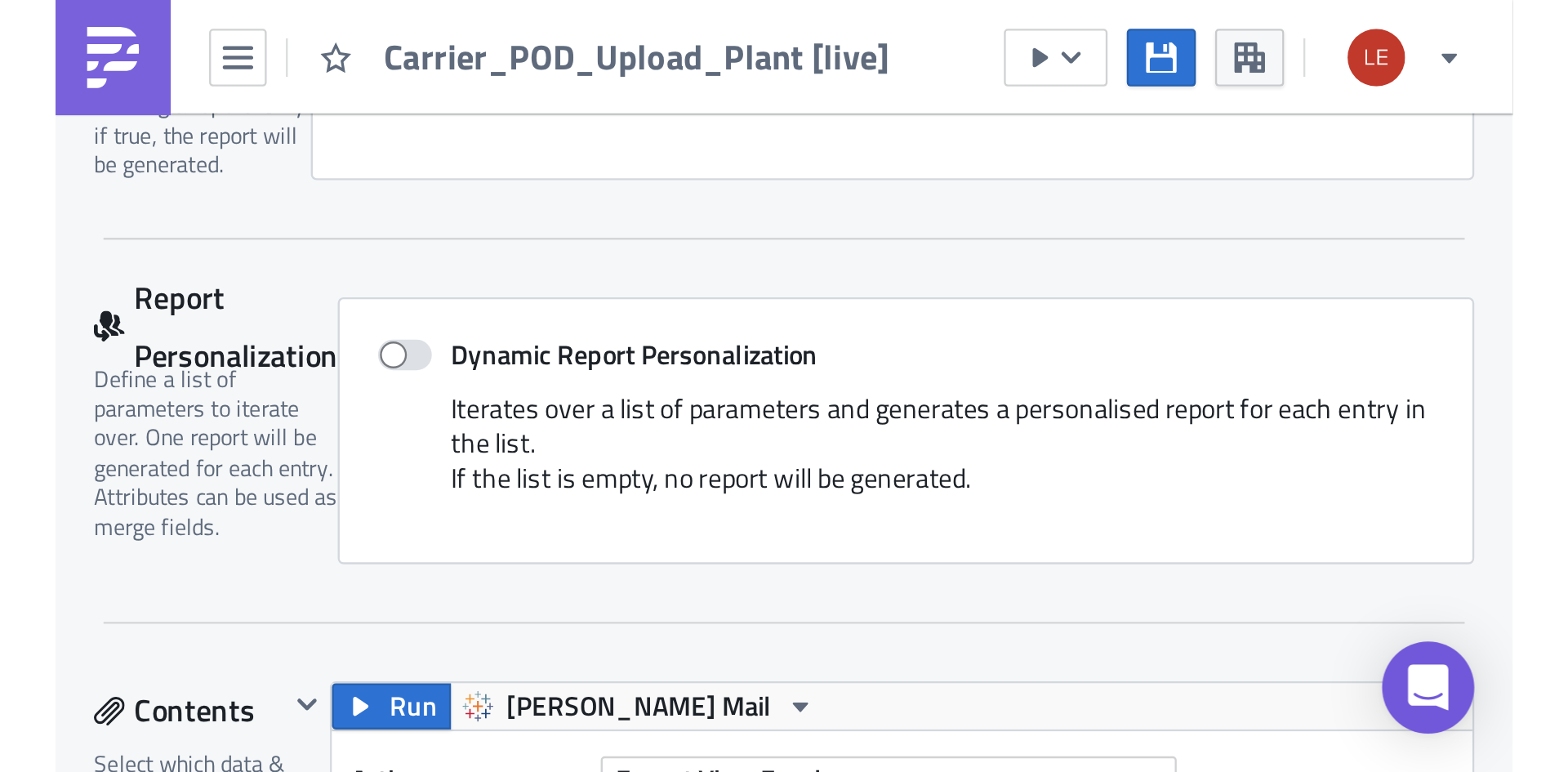
scroll to position [326, 0]
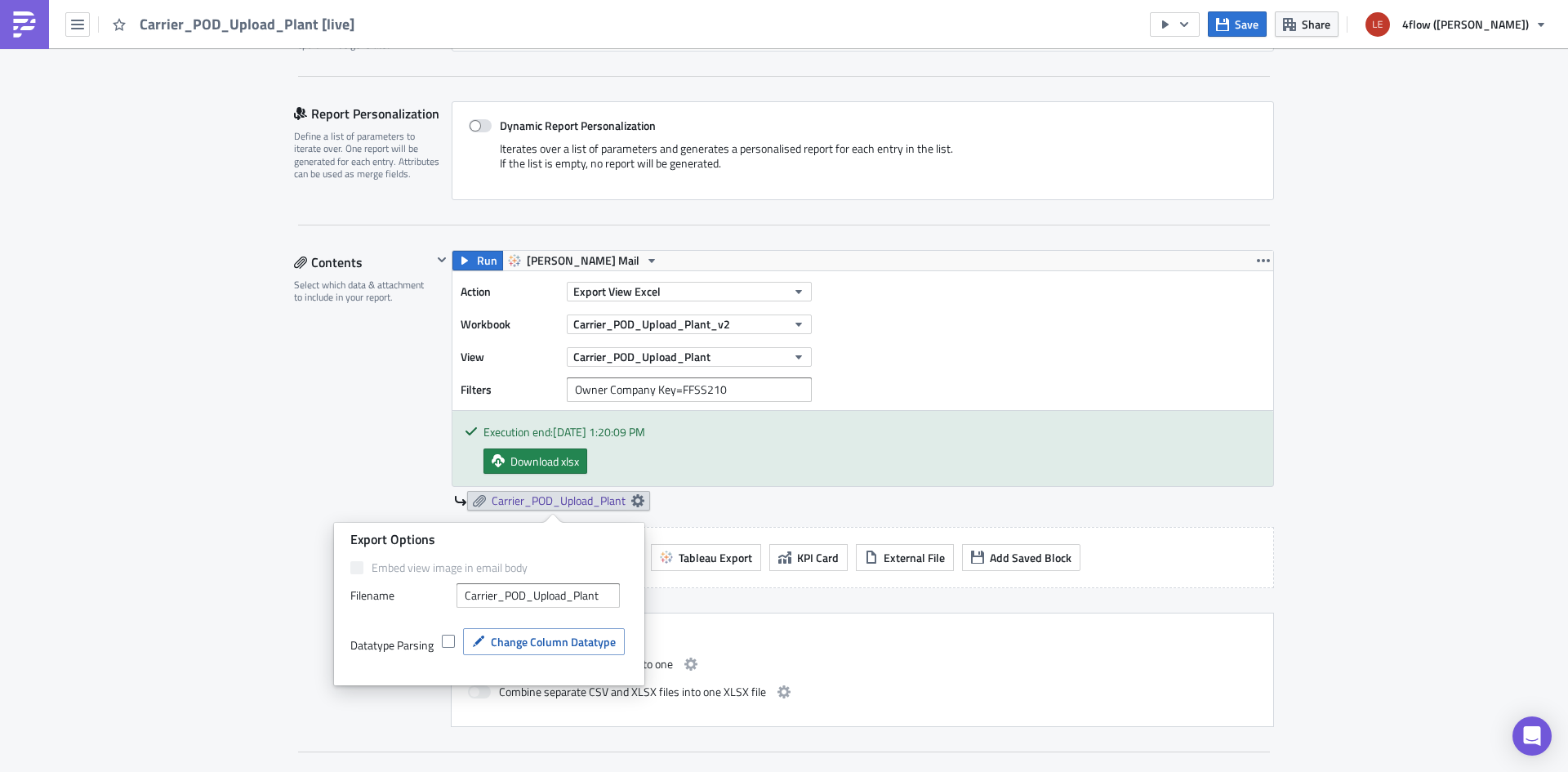
click at [237, 517] on div "Edit " Carrier_POD_Upload_Plant [live] " Settings Configure the basics of your …" at bounding box center [784, 759] width 1568 height 2077
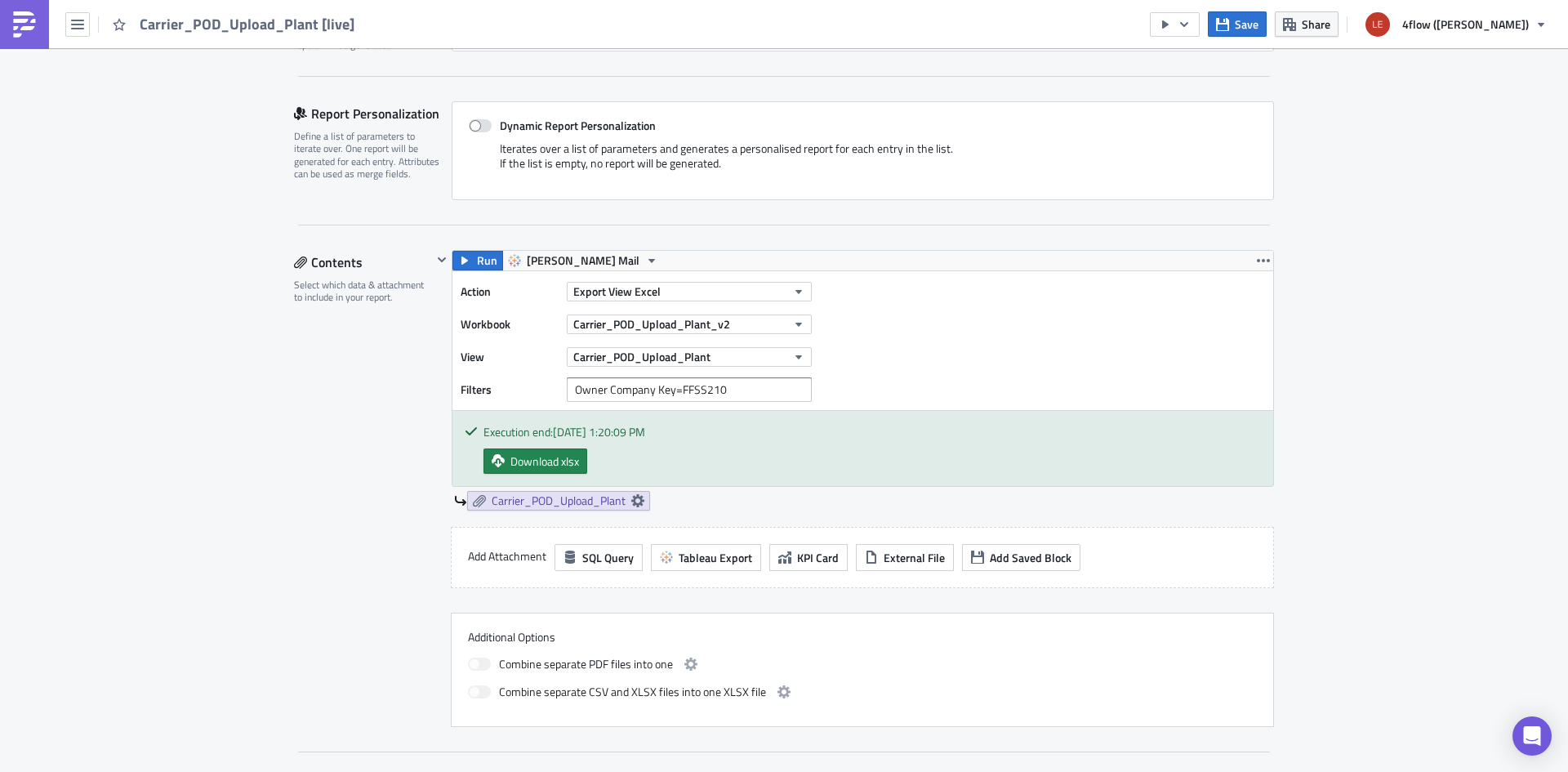
click at [648, 497] on div "Carrier_POD_Upload_Plant" at bounding box center [864, 501] width 820 height 20
click at [636, 499] on icon at bounding box center [638, 500] width 13 height 13
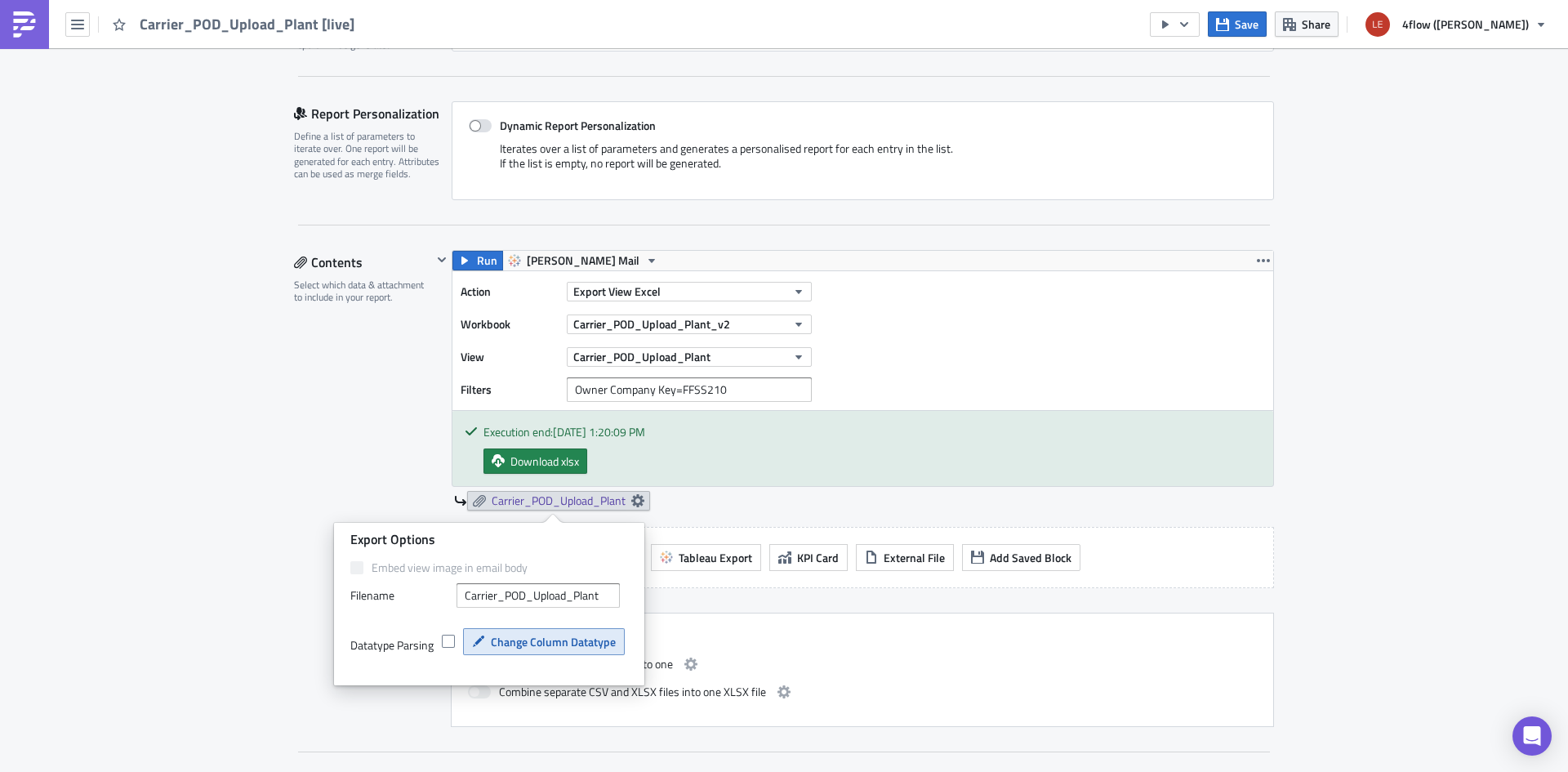
click at [567, 638] on span "Change Column Datatype" at bounding box center [553, 641] width 125 height 17
click at [180, 475] on div "Edit " Carrier_POD_Upload_Plant [live] " Settings Configure the basics of your …" at bounding box center [784, 759] width 1568 height 2077
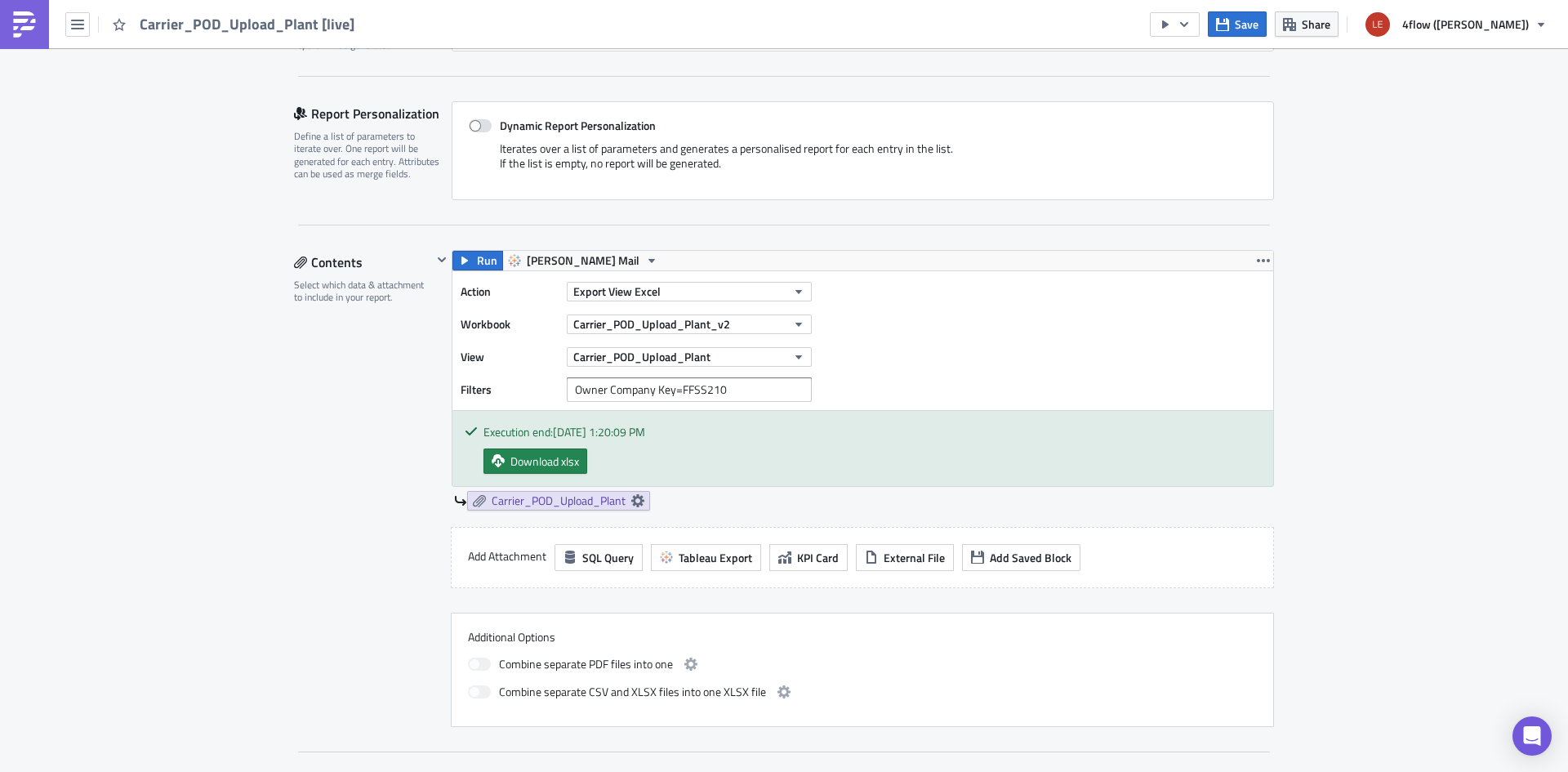
click at [172, 464] on div "Edit " Carrier_POD_Upload_Plant [live] " Settings Configure the basics of your …" at bounding box center [784, 759] width 1568 height 2077
click at [634, 509] on link "Carrier_POD_Upload_Plant" at bounding box center [559, 501] width 183 height 20
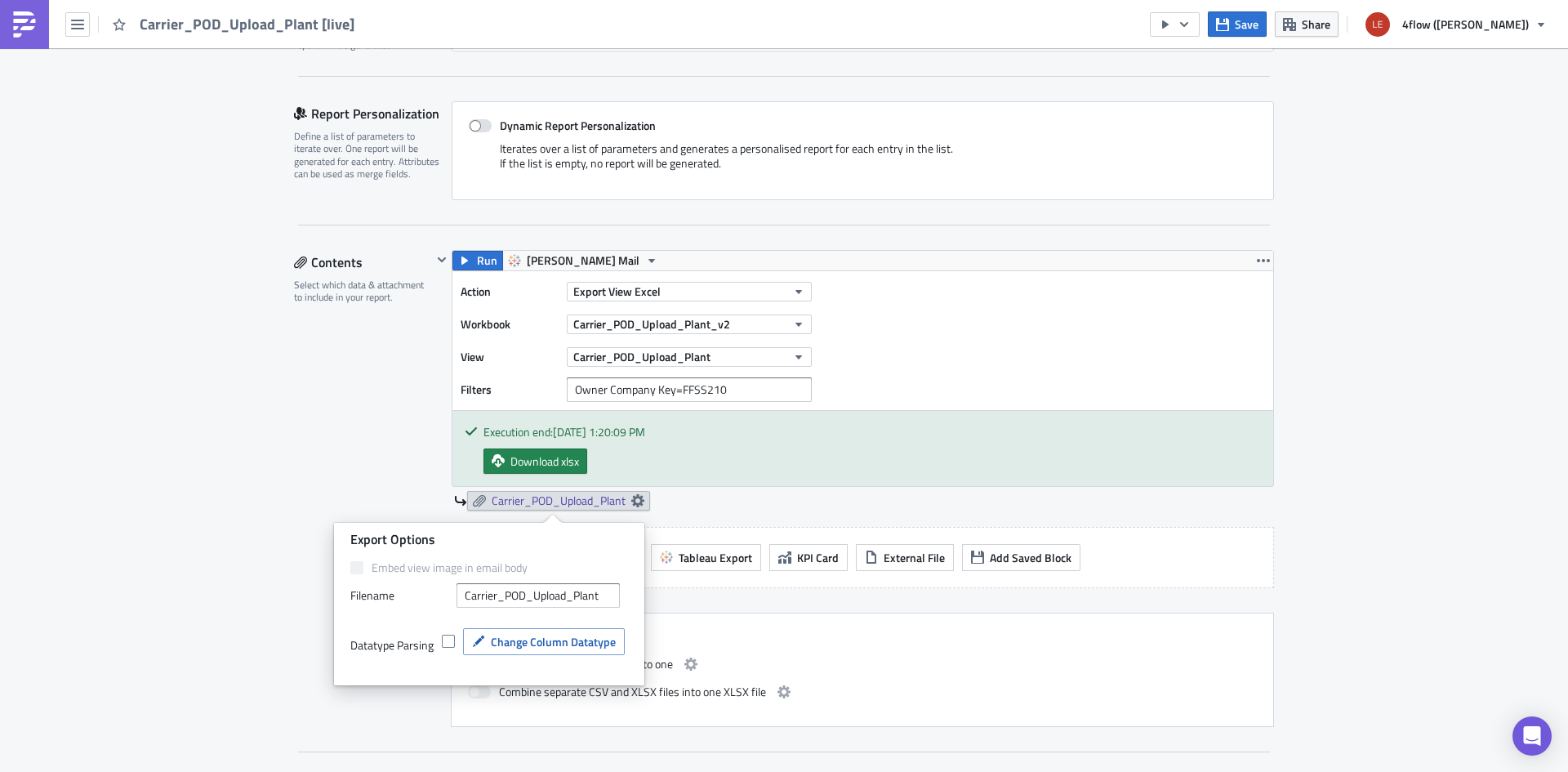
click at [584, 662] on div "Datatype Parsing Change Column Datatype" at bounding box center [489, 645] width 278 height 36
click at [585, 654] on button "Change Column Datatype" at bounding box center [543, 642] width 161 height 27
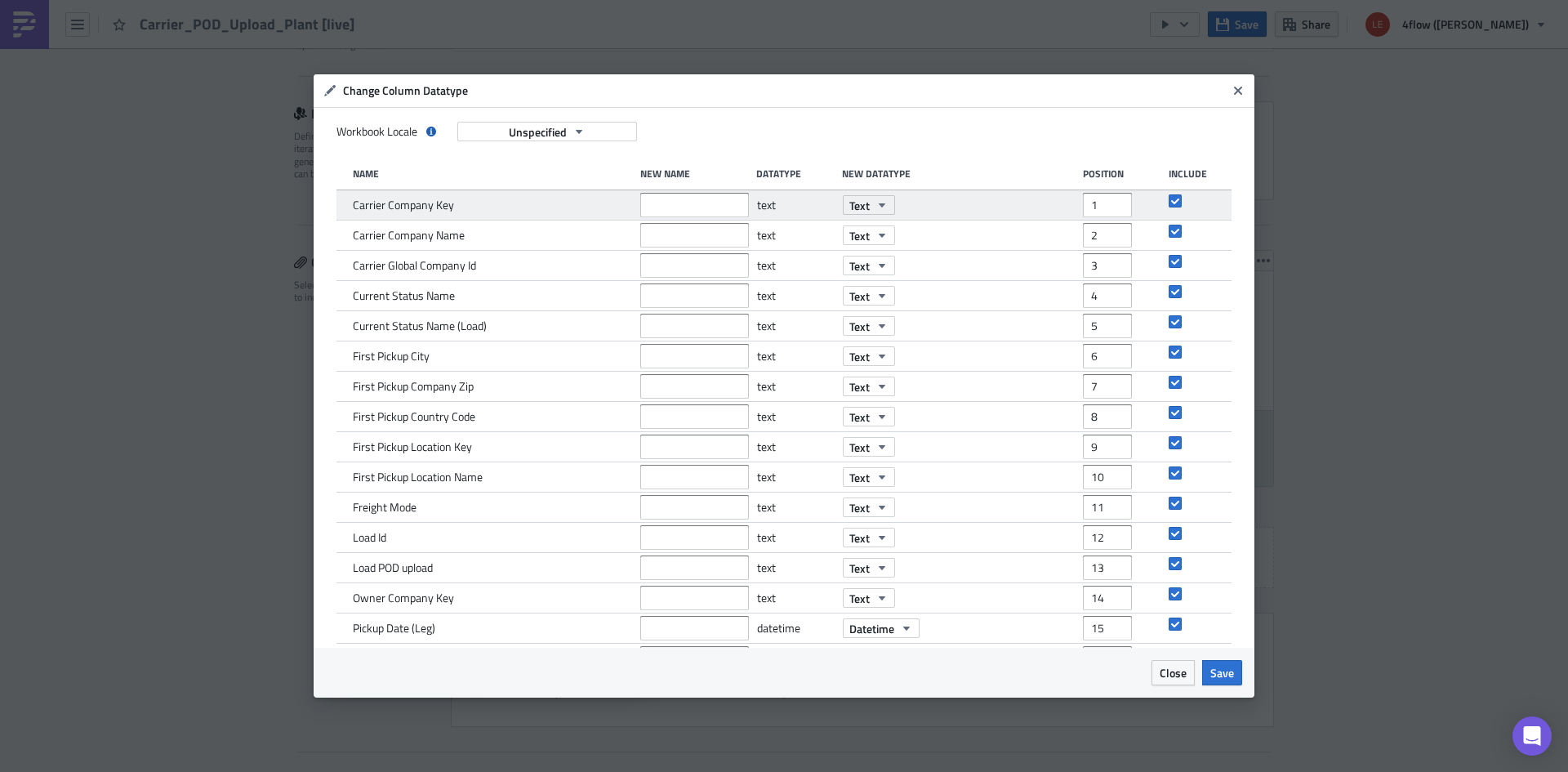
click at [497, 194] on div "Carrier Company Key" at bounding box center [492, 205] width 279 height 29
click at [477, 206] on div "Carrier Company Key" at bounding box center [492, 205] width 279 height 29
click at [664, 203] on input "text" at bounding box center [694, 204] width 108 height 25
